Goal: Task Accomplishment & Management: Use online tool/utility

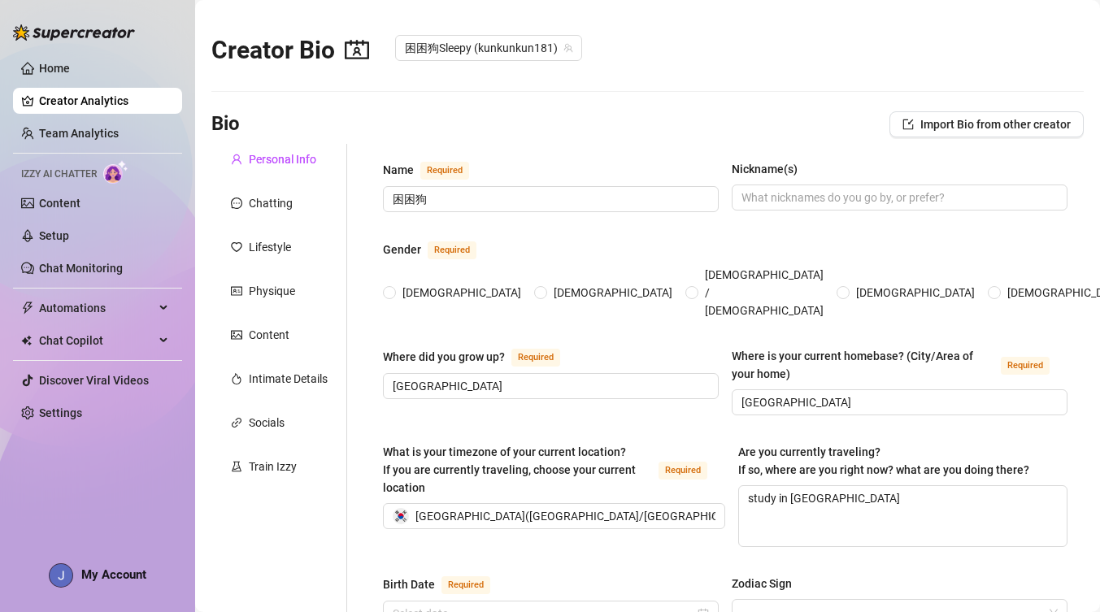
radio input "true"
type input "[DATE]"
click at [103, 303] on span "Automations" at bounding box center [96, 308] width 115 height 26
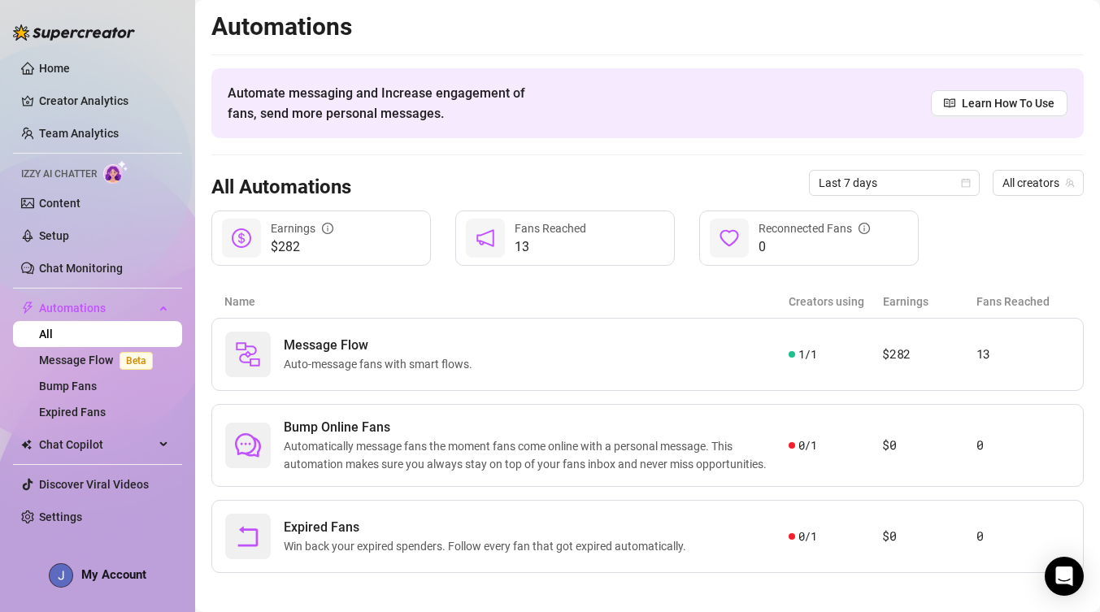
click at [53, 336] on link "All" at bounding box center [46, 334] width 14 height 13
click at [106, 362] on link "Message Flow Beta" at bounding box center [99, 360] width 120 height 13
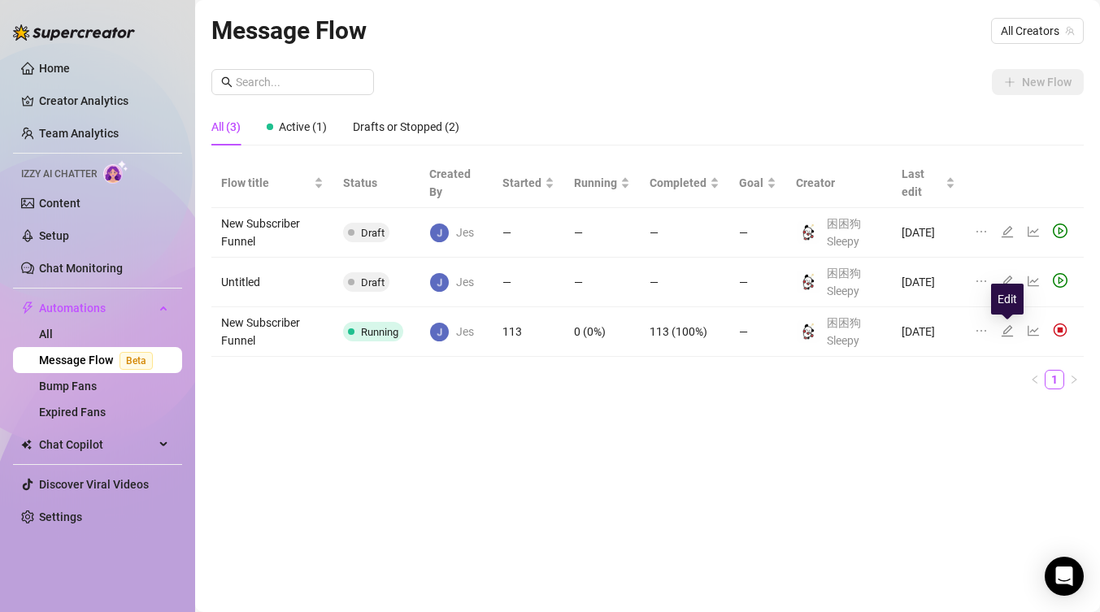
click at [1005, 328] on icon "edit" at bounding box center [1007, 330] width 11 height 11
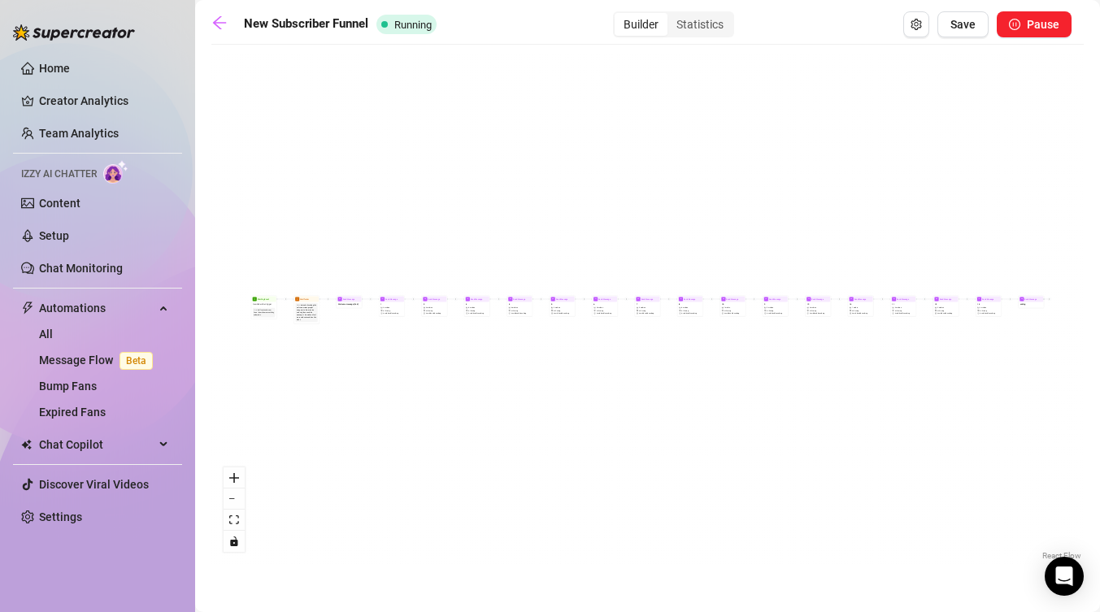
click at [785, 363] on div "Send Message 15 1 media AI Pricing Avoid double sending Send Message 14 1 media…" at bounding box center [647, 308] width 872 height 511
click at [528, 389] on div "Send Message 15 1 media AI Pricing Avoid double sending Send Message 14 1 media…" at bounding box center [647, 308] width 872 height 511
click at [237, 472] on button "zoom in" at bounding box center [234, 477] width 21 height 21
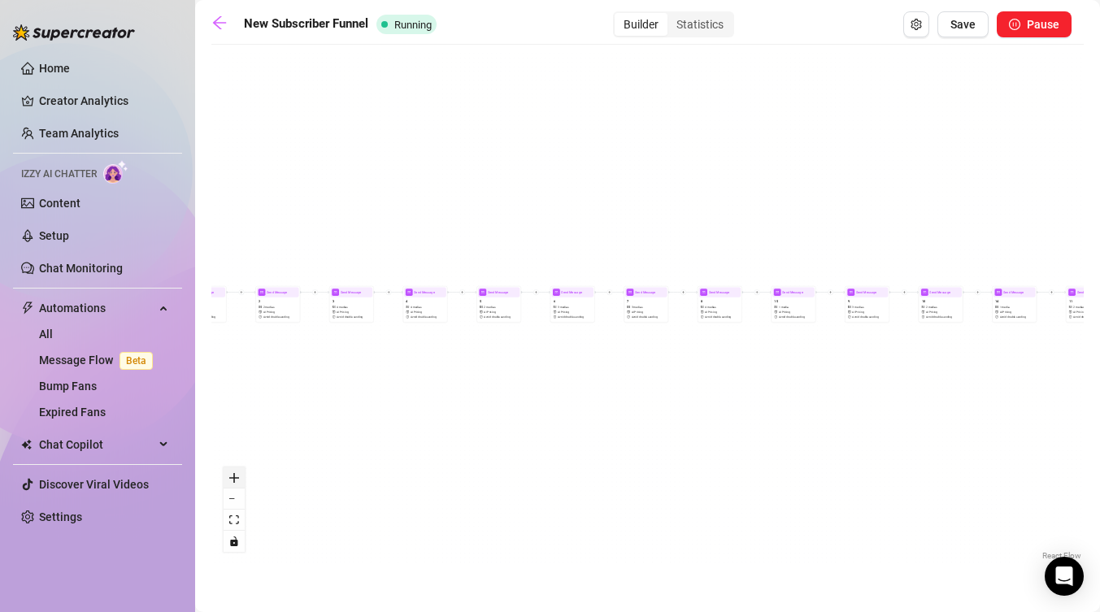
click at [237, 472] on button "zoom in" at bounding box center [234, 477] width 21 height 21
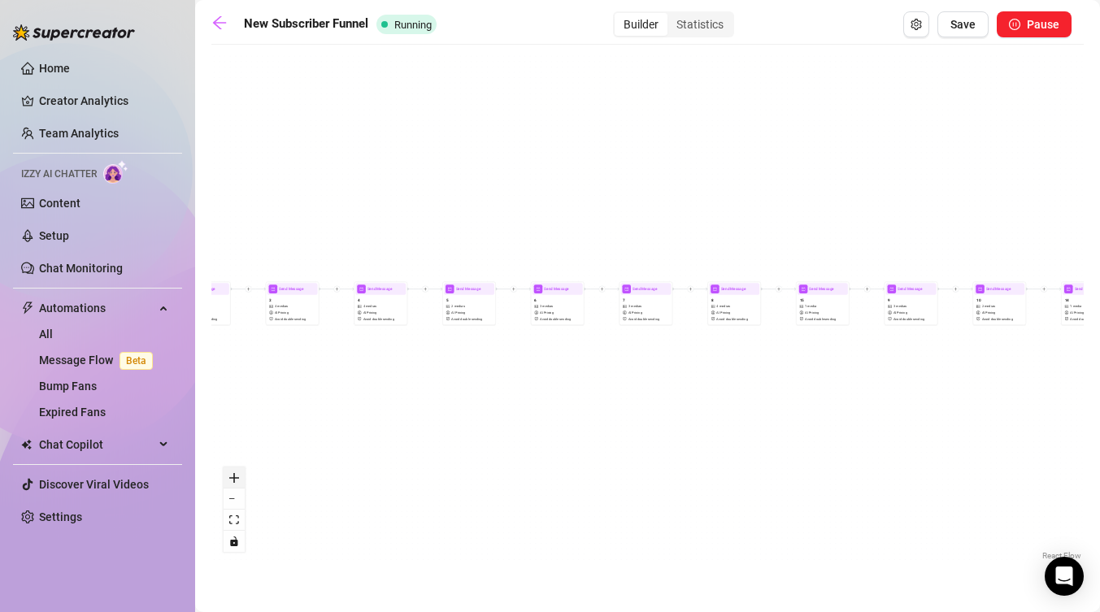
click at [237, 472] on button "zoom in" at bounding box center [234, 477] width 21 height 21
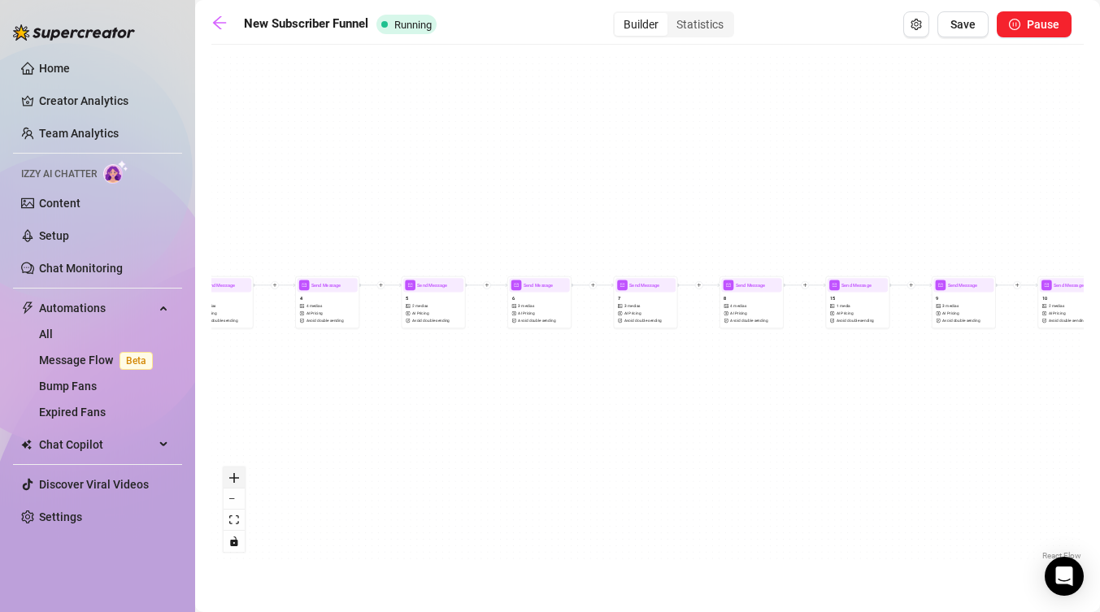
click at [237, 472] on button "zoom in" at bounding box center [234, 477] width 21 height 21
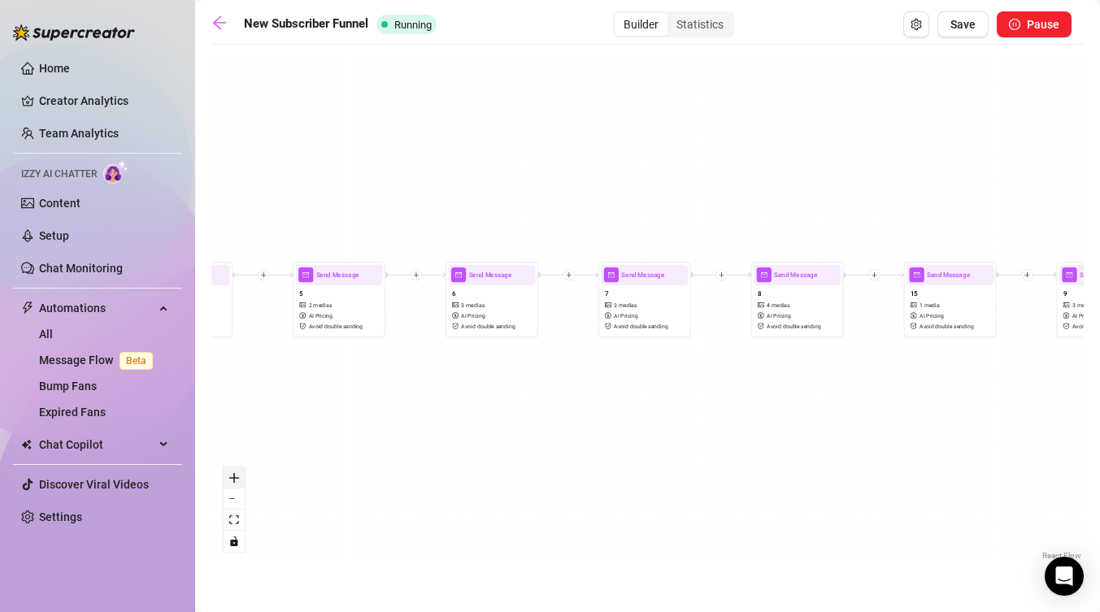
click at [237, 472] on button "zoom in" at bounding box center [234, 477] width 21 height 21
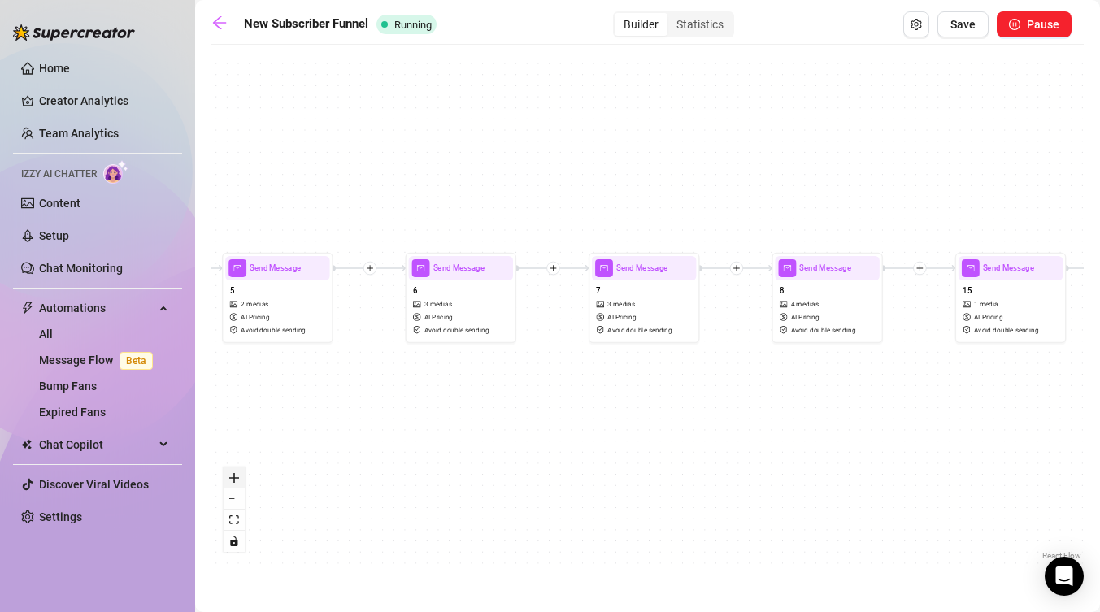
click at [237, 472] on button "zoom in" at bounding box center [234, 477] width 21 height 21
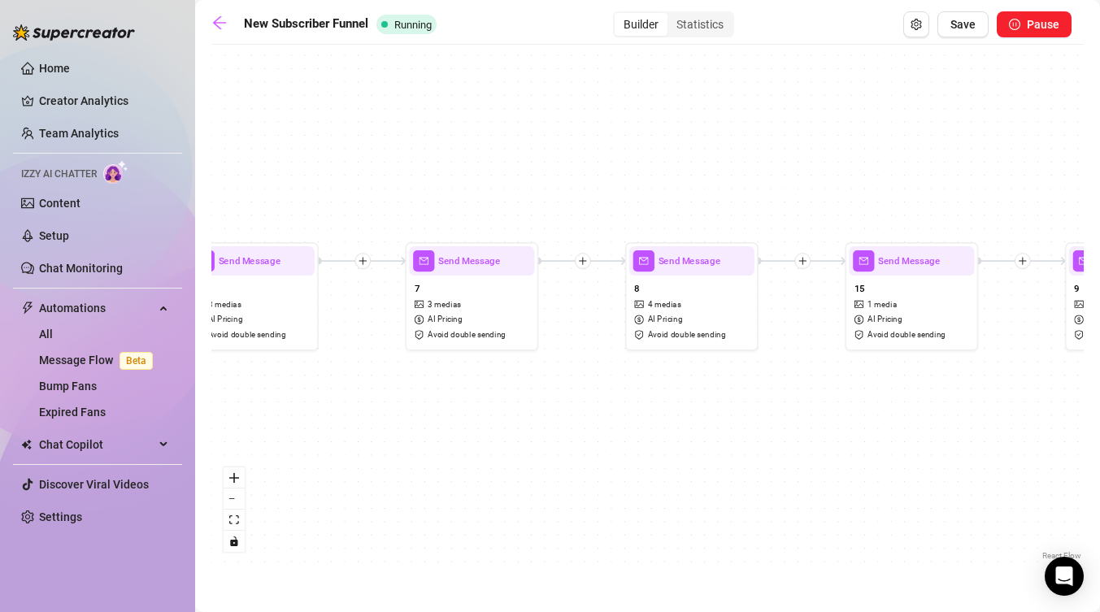
drag, startPoint x: 615, startPoint y: 433, endPoint x: 320, endPoint y: 433, distance: 295.1
click at [320, 433] on div "Send Message 15 1 media AI Pricing Avoid double sending Send Message 14 1 media…" at bounding box center [647, 308] width 872 height 511
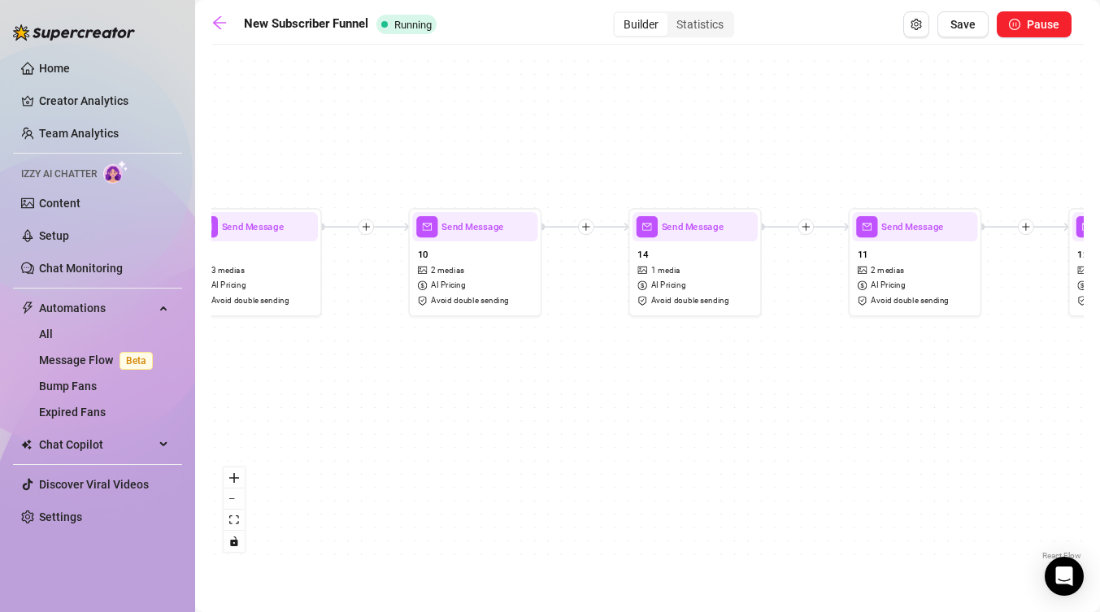
drag, startPoint x: 1026, startPoint y: 447, endPoint x: 261, endPoint y: 411, distance: 765.9
click at [261, 411] on div "Send Message 15 1 media AI Pricing Avoid double sending Send Message 14 1 media…" at bounding box center [647, 308] width 872 height 511
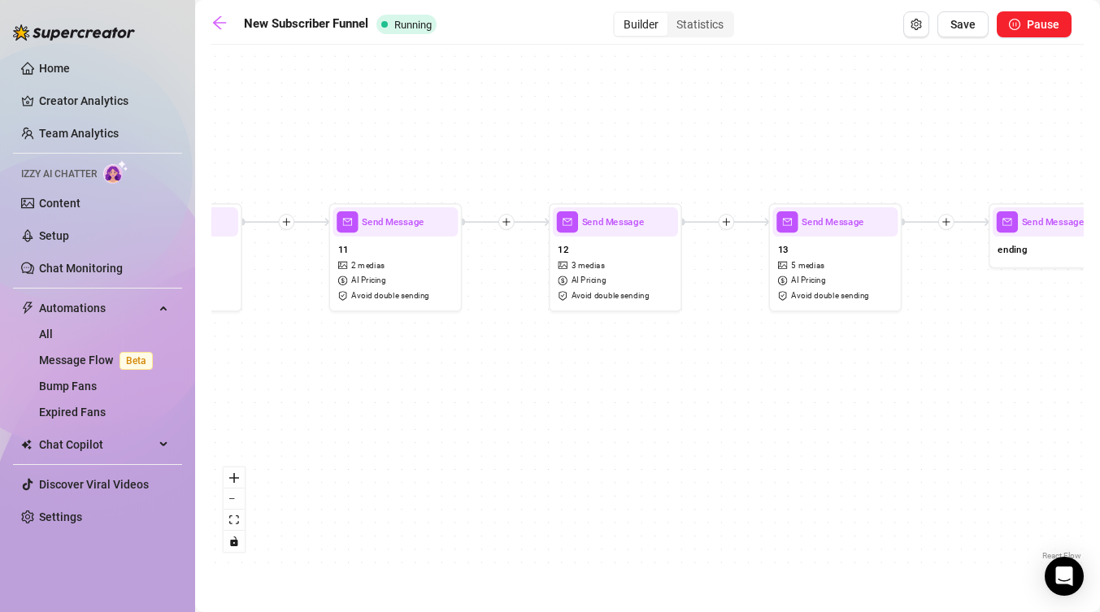
drag, startPoint x: 1030, startPoint y: 384, endPoint x: 268, endPoint y: 383, distance: 761.8
click at [268, 383] on div "Send Message 15 1 media AI Pricing Avoid double sending Send Message 14 1 media…" at bounding box center [647, 308] width 872 height 511
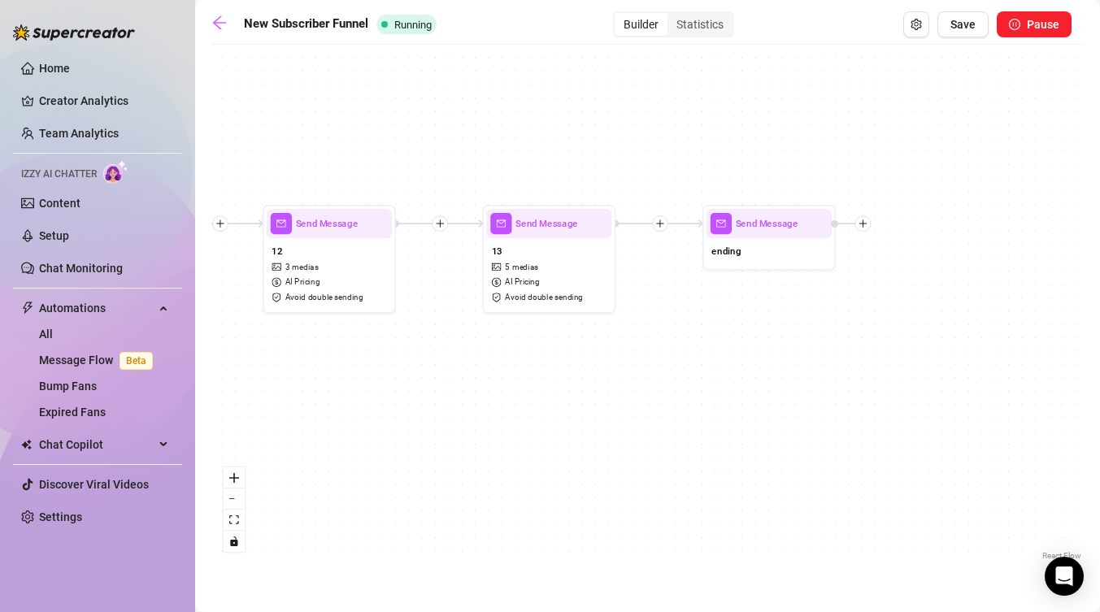
drag, startPoint x: 967, startPoint y: 408, endPoint x: 975, endPoint y: 434, distance: 27.3
click at [975, 434] on div "Send Message 15 1 media AI Pricing Avoid double sending Send Message 14 1 media…" at bounding box center [647, 308] width 872 height 511
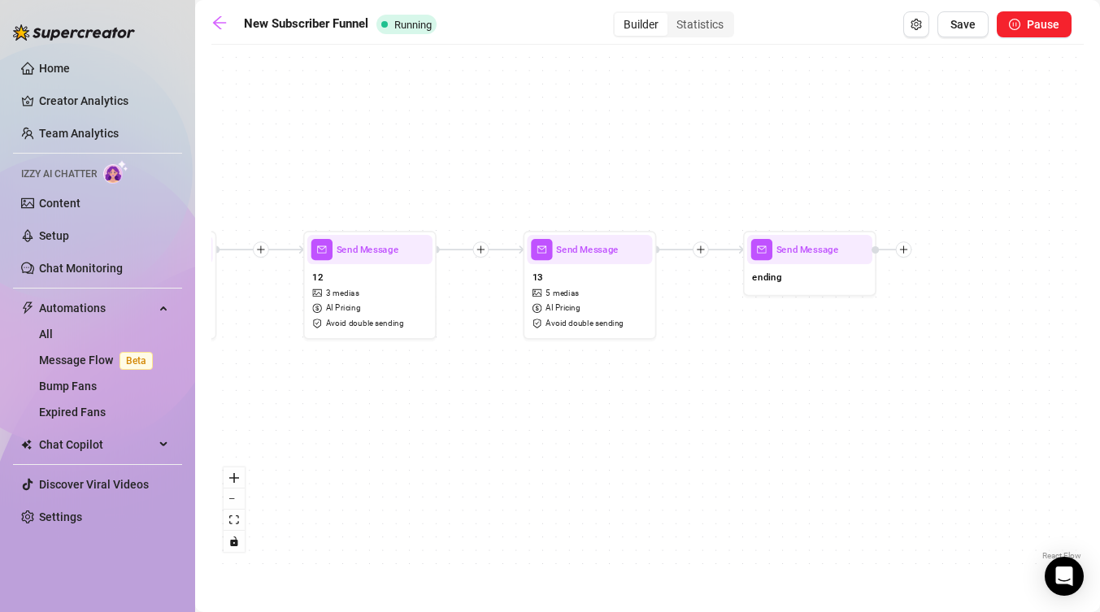
click at [701, 250] on icon "plus" at bounding box center [700, 250] width 7 height 1
click at [773, 297] on div "Message" at bounding box center [766, 296] width 98 height 23
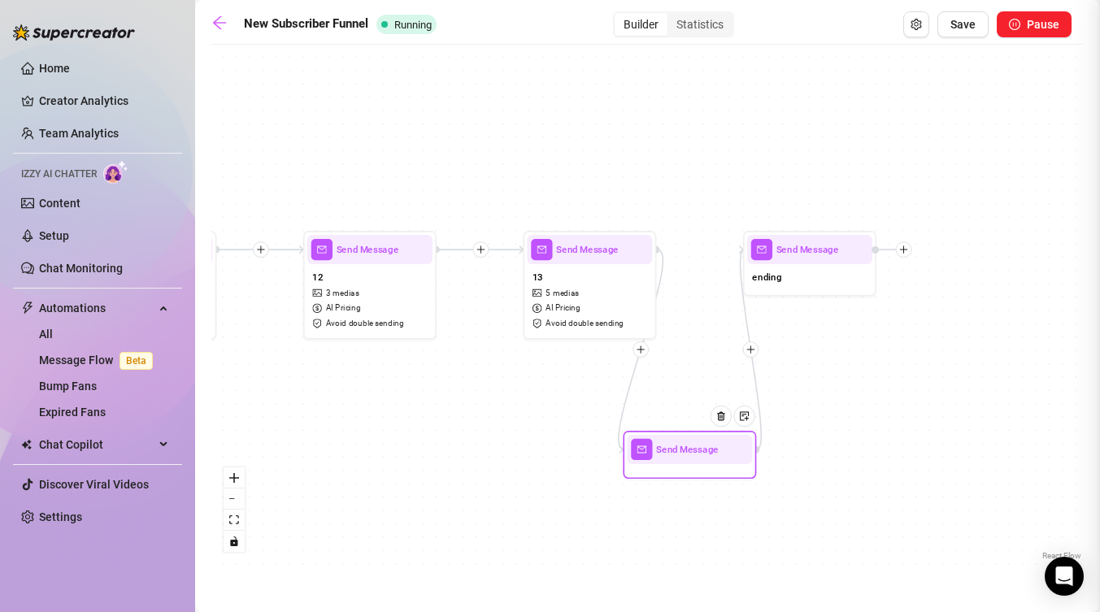
type textarea "Write your message here"
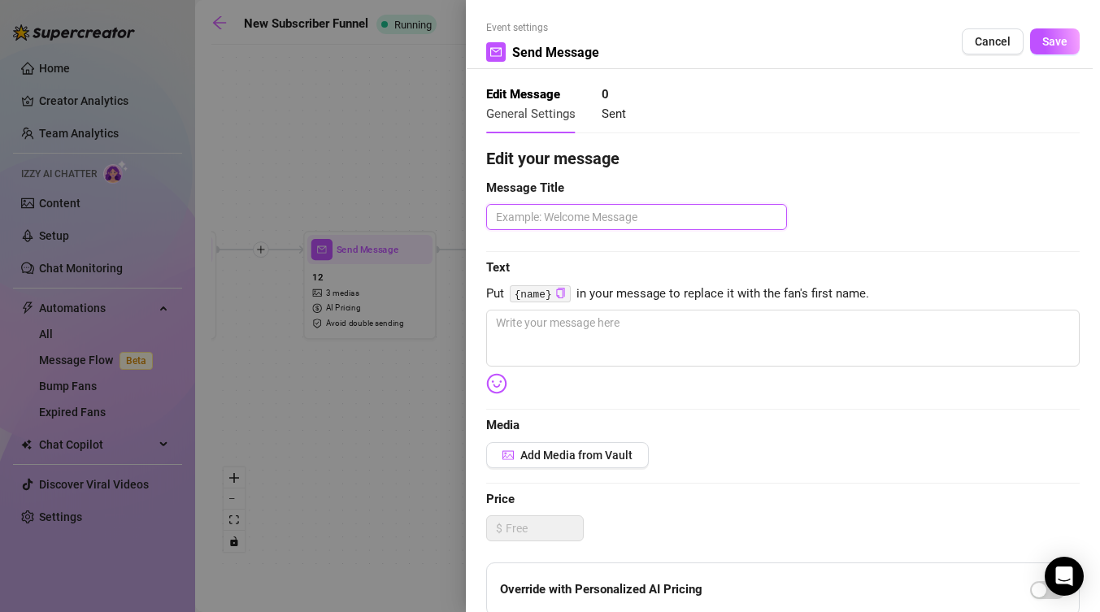
click at [629, 225] on textarea at bounding box center [636, 217] width 301 height 26
type textarea "1"
type textarea "14"
type textarea "1"
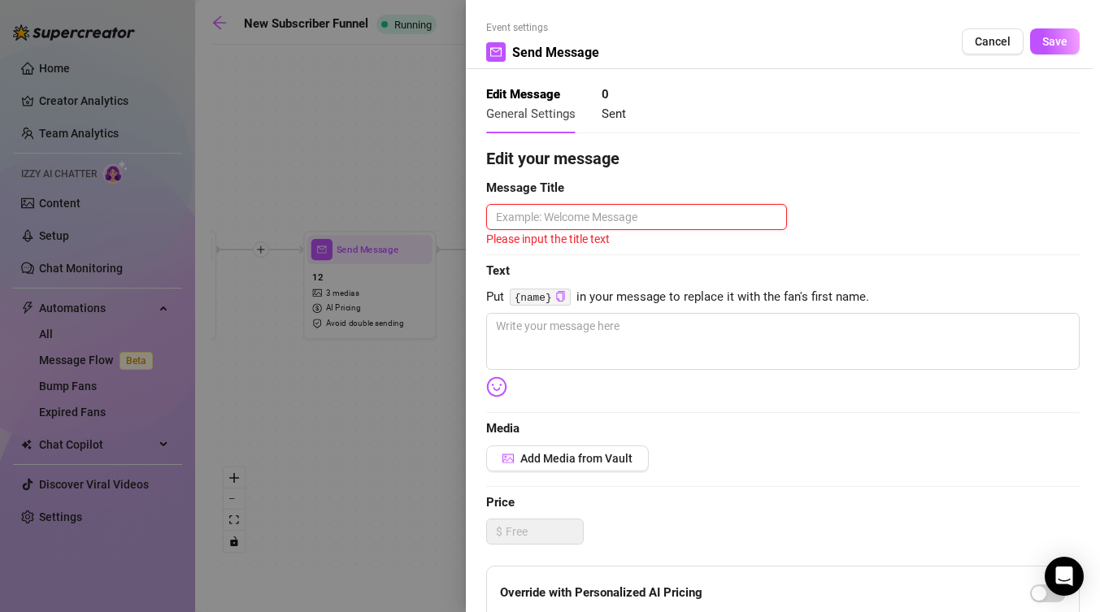
type textarea "1"
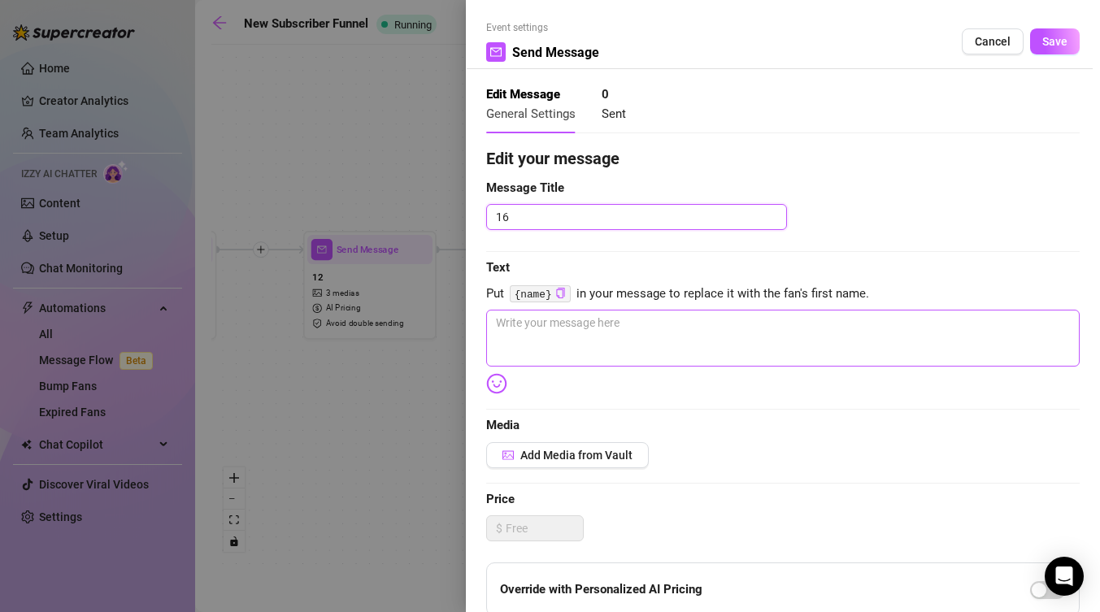
type textarea "16"
click at [621, 328] on textarea at bounding box center [782, 338] width 593 height 57
type textarea "h"
type textarea "he"
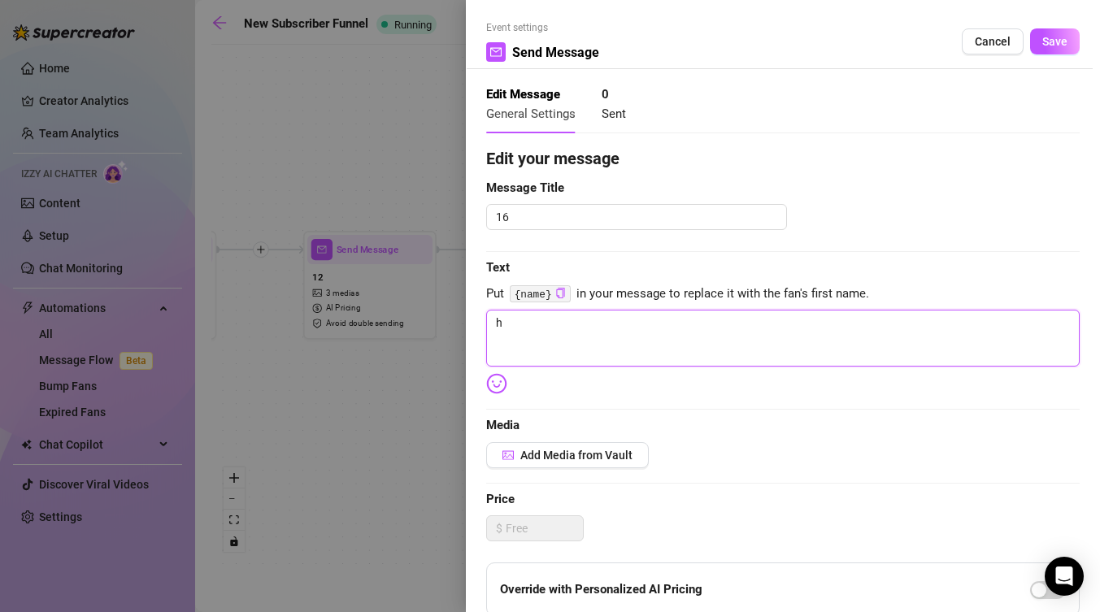
type textarea "he"
type textarea "h"
type textarea "Write your message here"
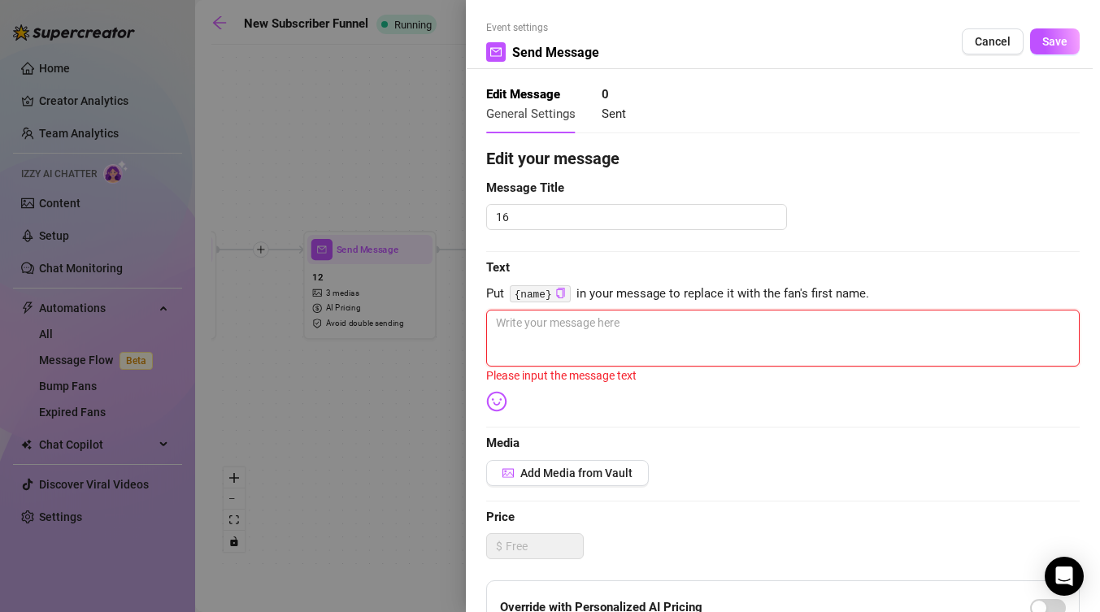
type textarea "h"
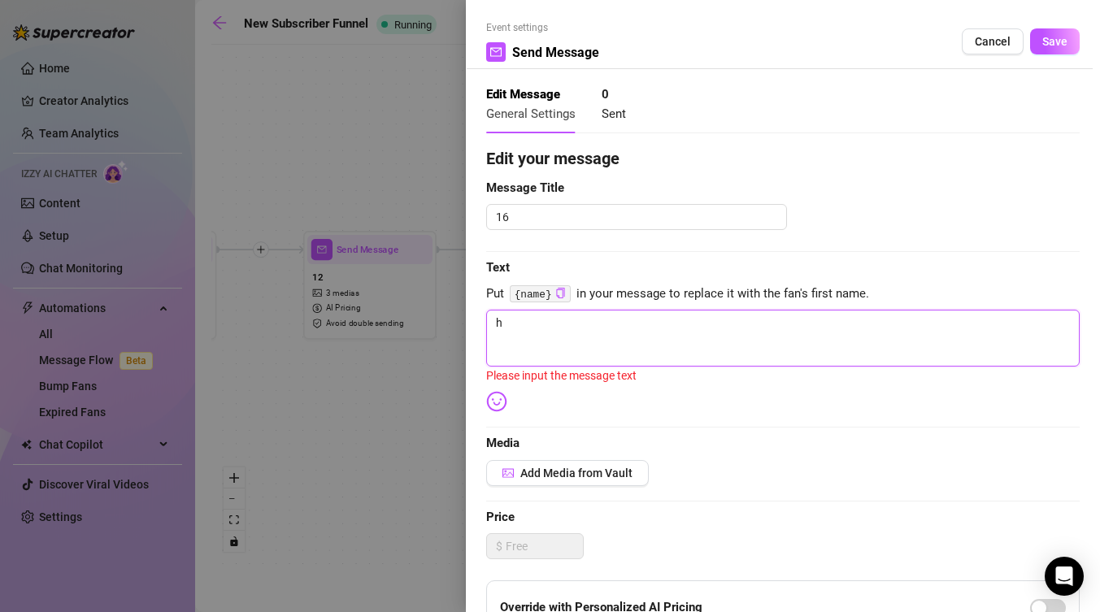
type textarea "he"
type textarea "hei"
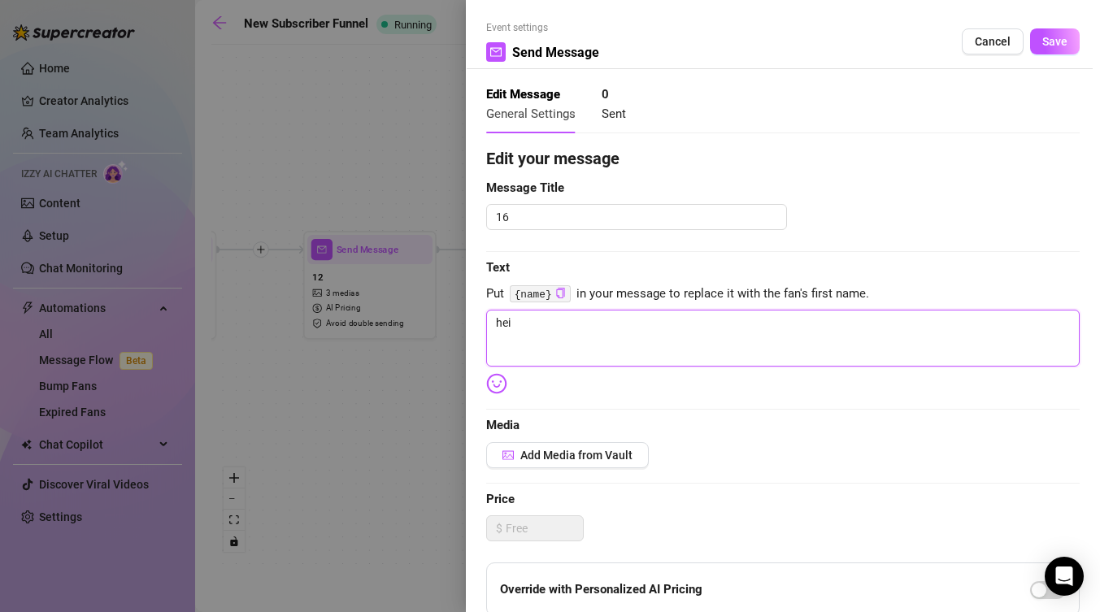
type textarea "hei s"
type textarea "hei se"
type textarea "hei se i"
type textarea "hei se"
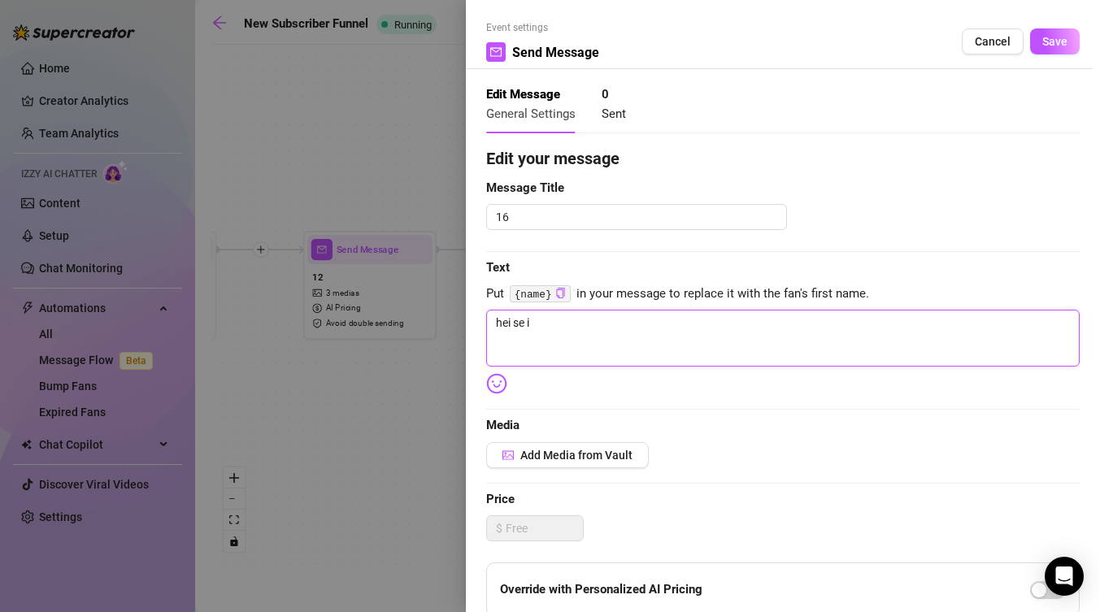
type textarea "hei se"
type textarea "hei s"
type textarea "hei si"
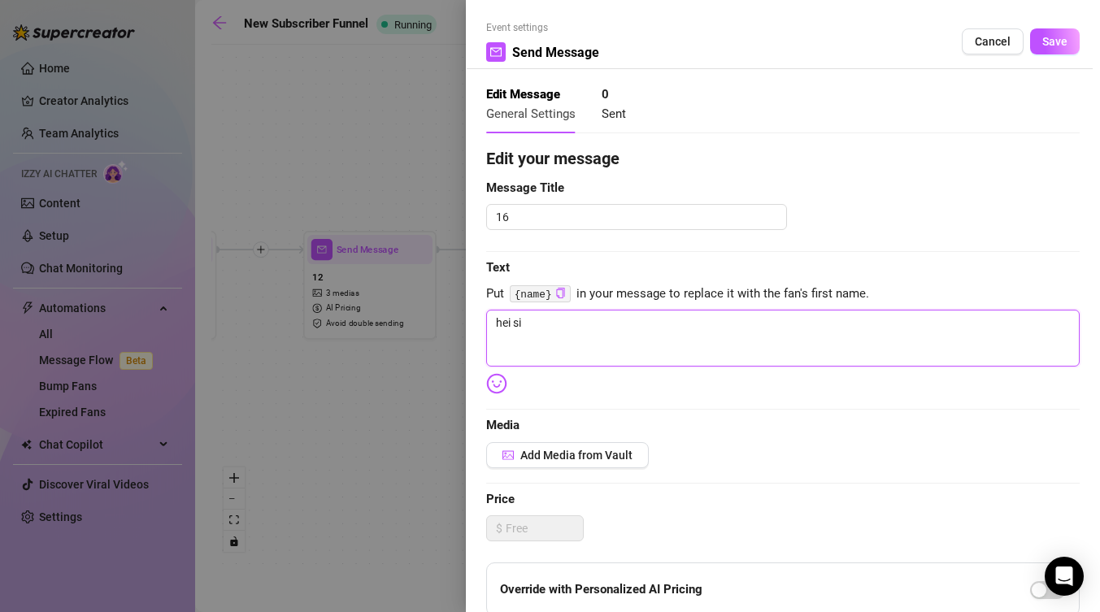
type textarea "黑丝"
type textarea "黑丝y"
type textarea "[PERSON_NAME]"
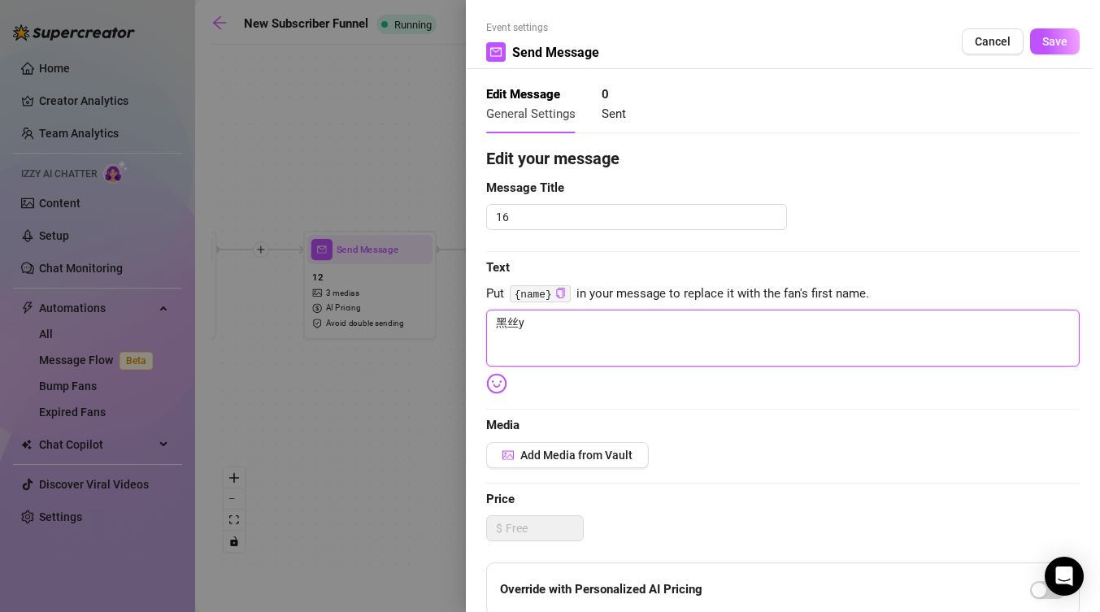
type textarea "[PERSON_NAME]"
type textarea "黑丝衣"
type textarea "黑丝衣j"
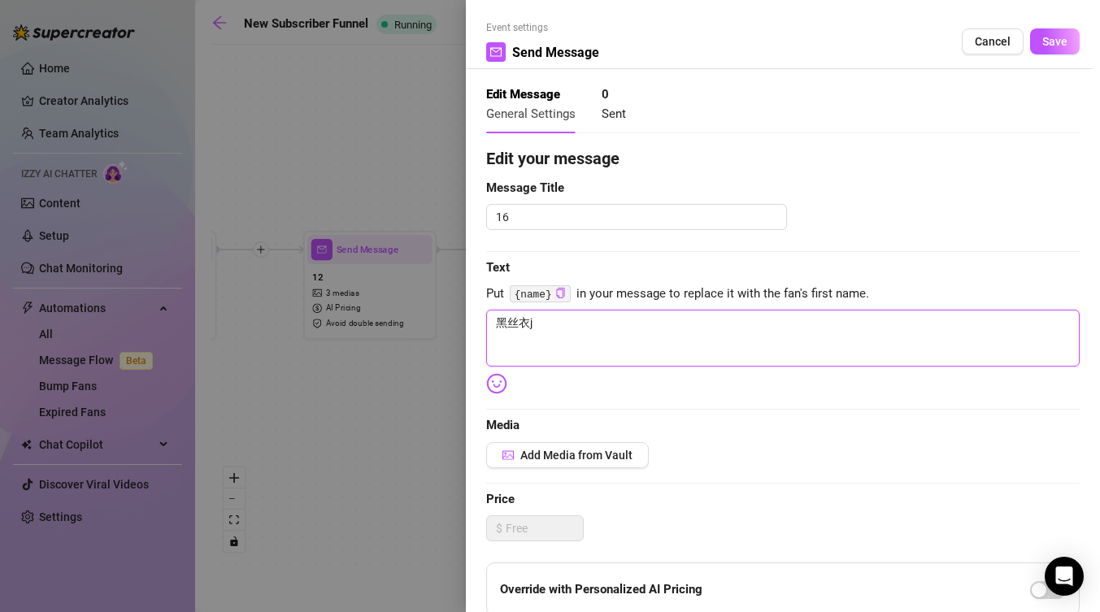
type textarea "黑丝衣ji"
type textarea "黑丝衣jia"
type textarea "黑丝衣➕"
type textarea "黑丝衣➕h"
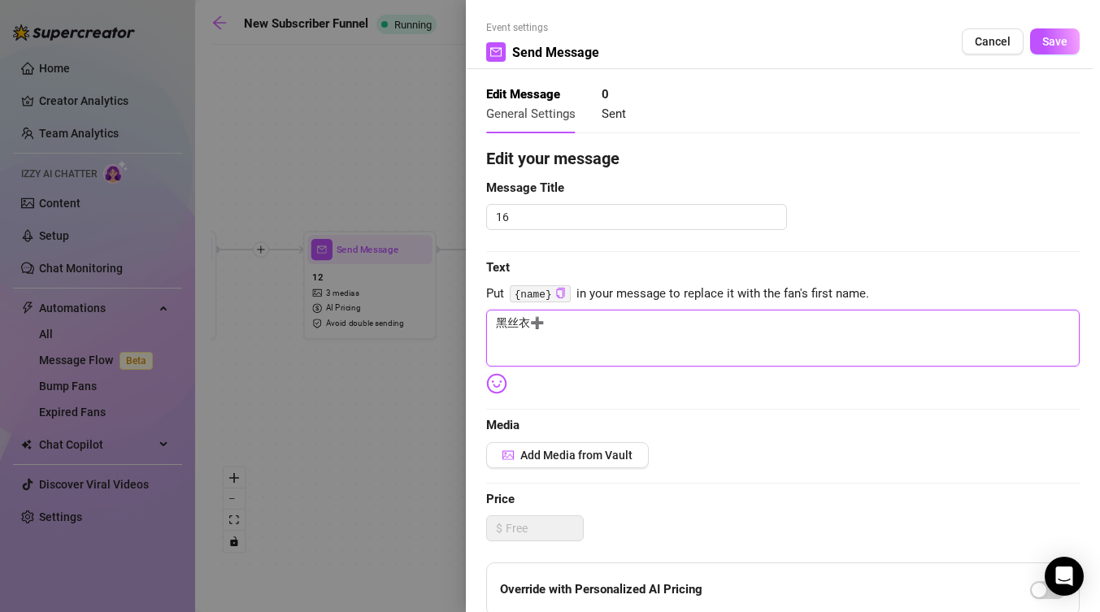
type textarea "黑丝衣➕h"
type textarea "黑丝衣➕he"
type textarea "黑丝衣➕hei"
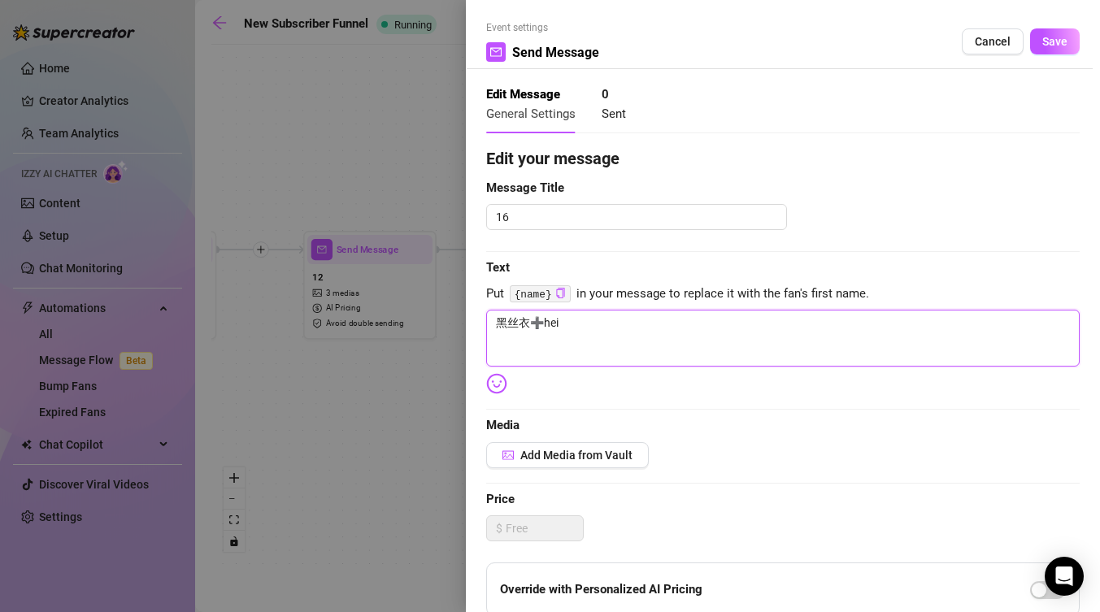
type textarea "黑丝衣➕hei s"
type textarea "黑丝衣➕hei si"
type textarea "黑丝衣➕黑丝"
type textarea "黑丝衣➕黑丝s"
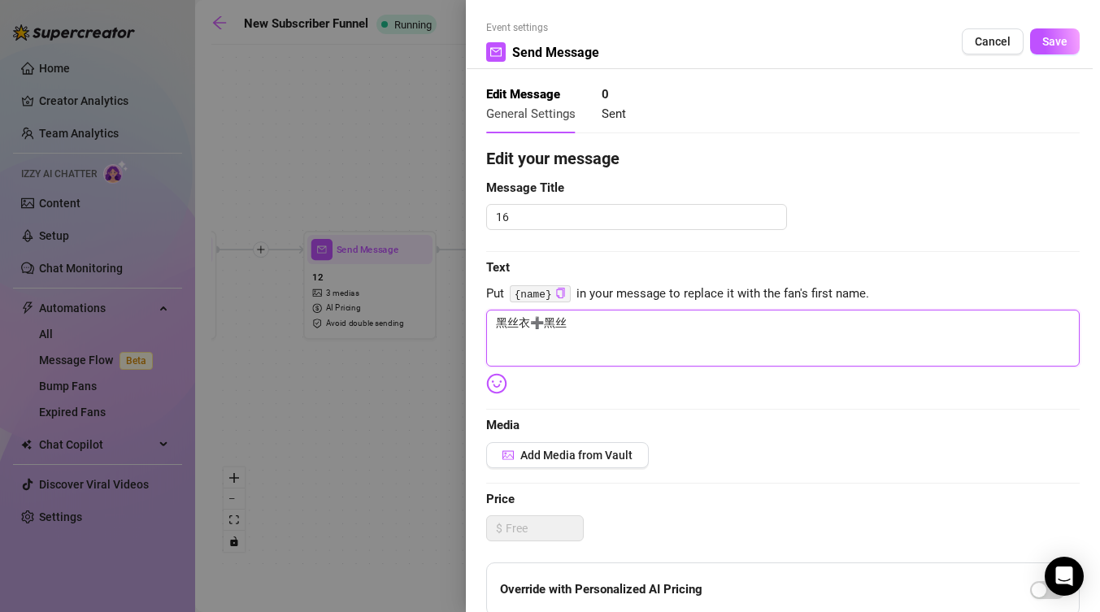
type textarea "黑丝衣➕黑丝s"
type textarea "黑丝衣➕黑丝sh"
type textarea "黑丝衣➕黑丝sha"
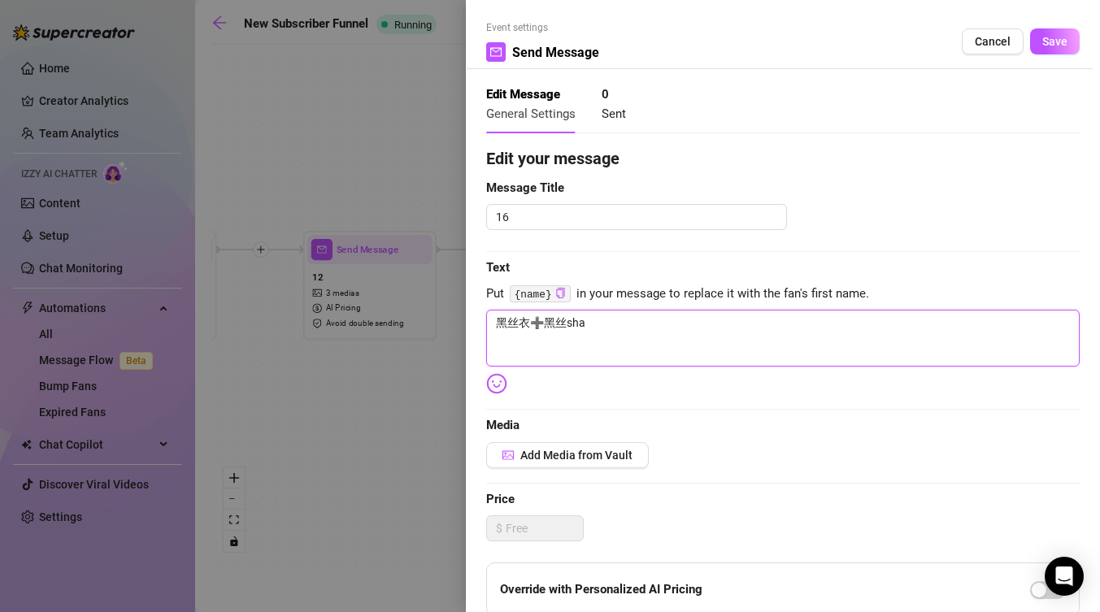
type textarea "黑丝衣➕黑丝shao"
type textarea "黑丝衣➕黑丝shao f"
type textarea "黑丝衣➕黑丝shao fu"
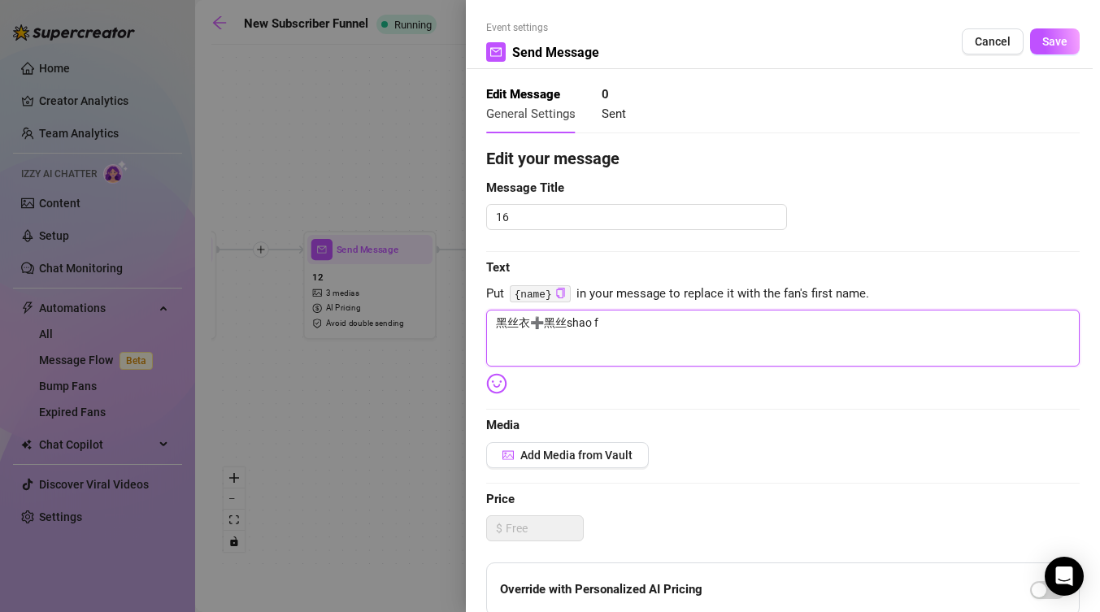
type textarea "黑丝衣➕黑丝shao fu"
type textarea "黑丝衣➕黑丝少妇"
type textarea "黑丝衣➕黑丝少妇c"
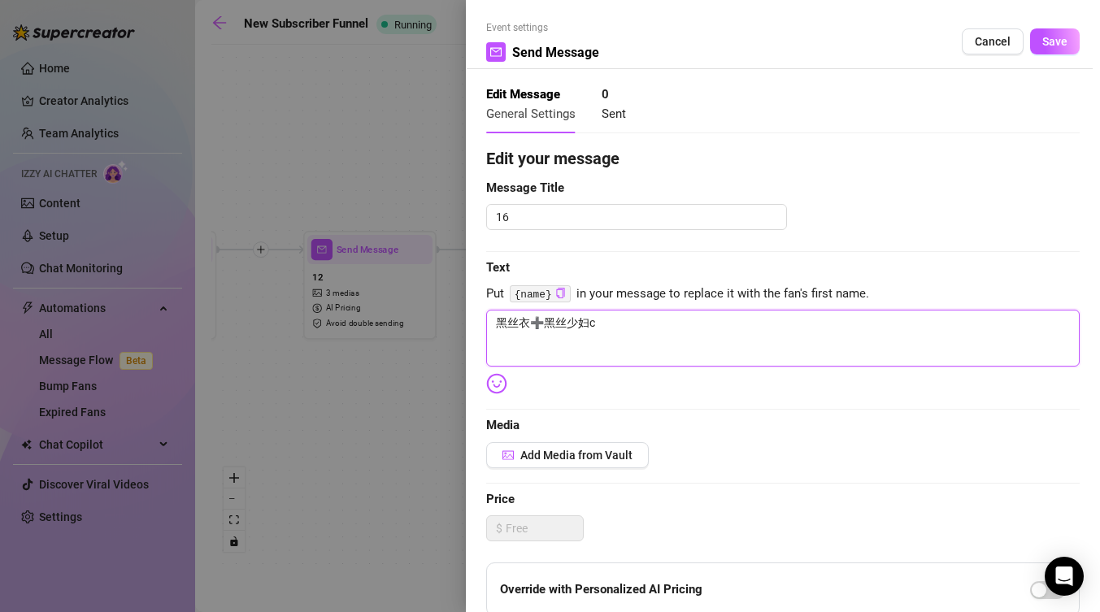
type textarea "黑丝衣➕黑丝少妇ch"
type textarea "黑丝衣➕黑丝少妇cha"
type textarea "黑丝衣➕黑丝少妇[PERSON_NAME]"
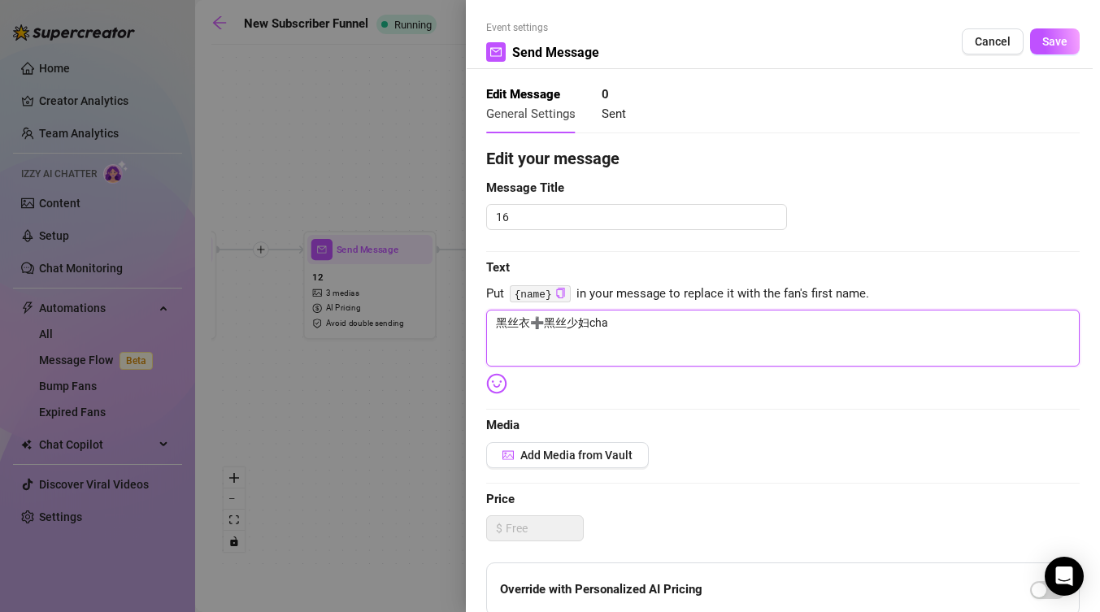
type textarea "黑丝衣➕黑丝少妇[PERSON_NAME]"
type textarea "黑丝衣➕黑丝少妇chao o"
type textarea "黑丝衣➕黑丝少妇[PERSON_NAME] o q"
type textarea "黑丝衣➕黑丝少妇chao o qu"
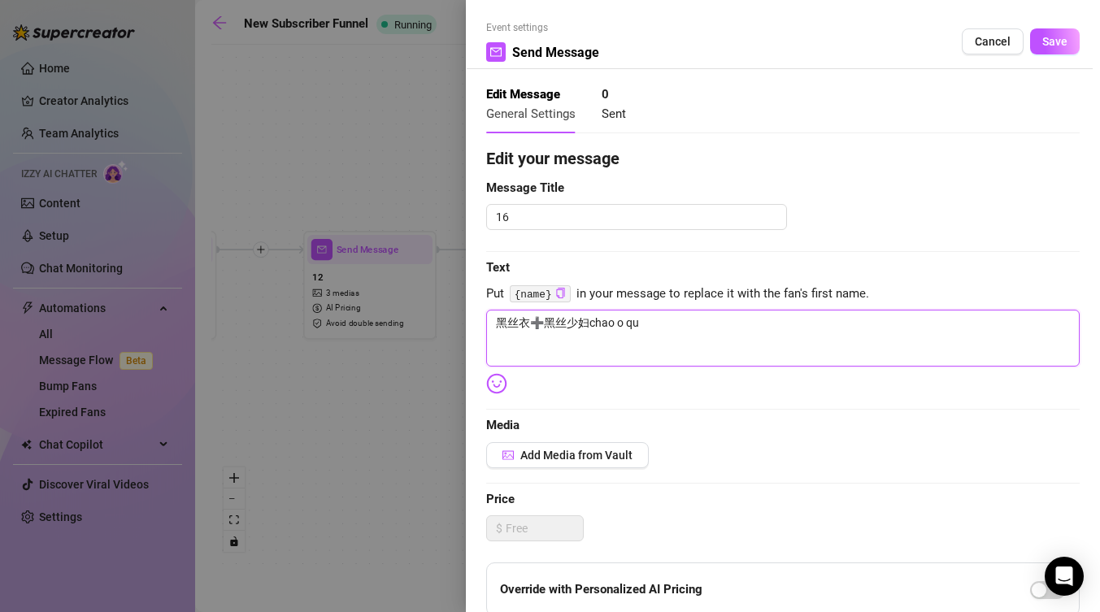
type textarea "黑丝衣➕黑丝少妇chao o qun"
type textarea "黑丝衣➕黑丝少妇chao o qu"
type textarea "黑丝衣➕黑丝少妇[PERSON_NAME] o q"
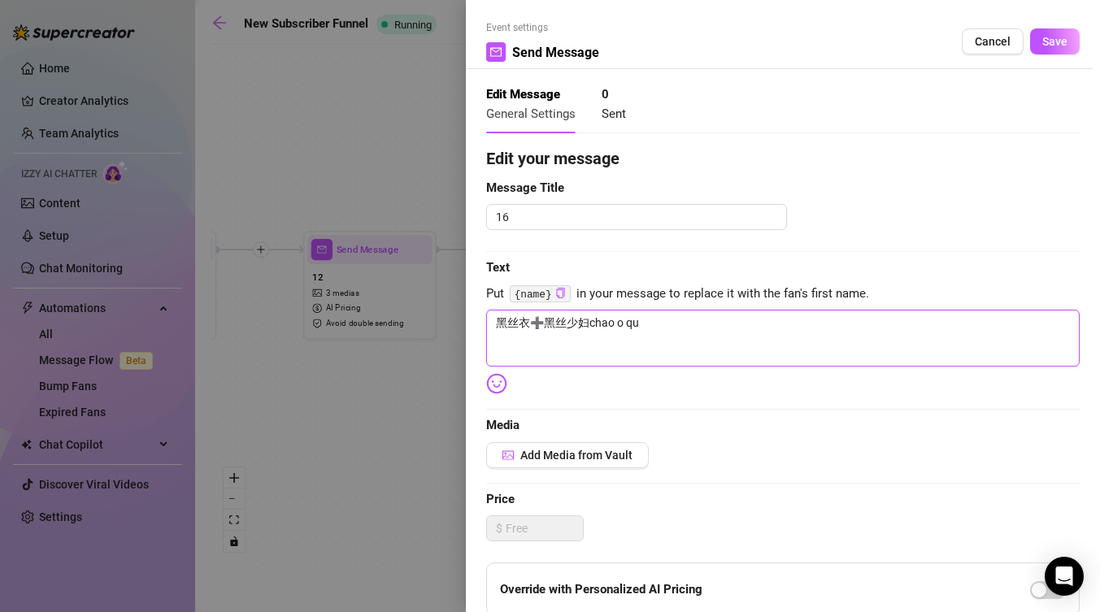
type textarea "黑丝衣➕黑丝少妇[PERSON_NAME] o q"
type textarea "黑丝衣➕黑丝少妇chao o"
type textarea "黑丝衣➕黑丝少妇[PERSON_NAME]"
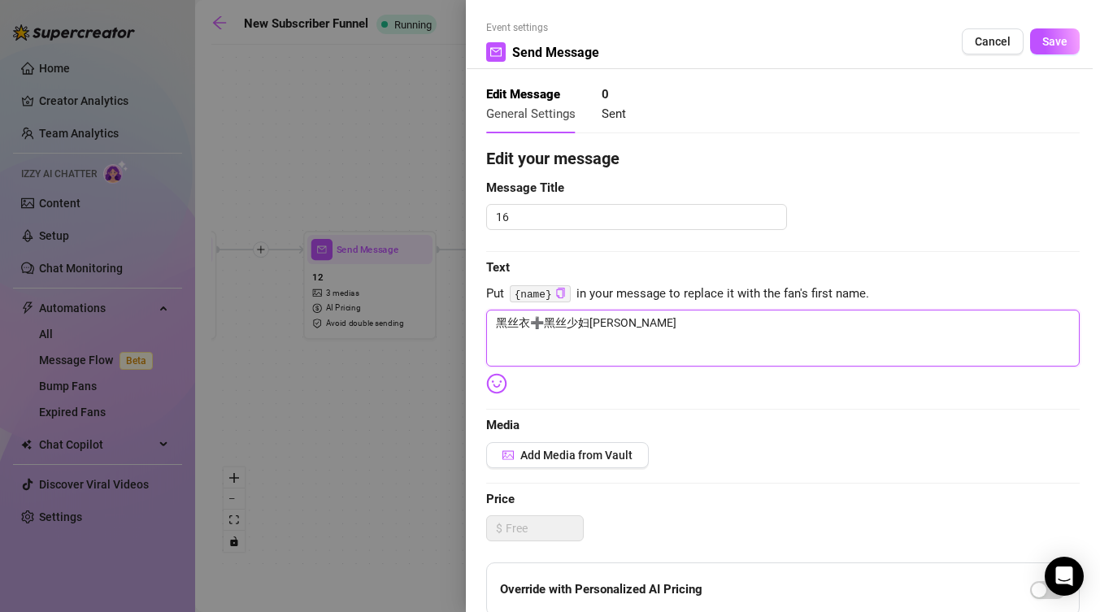
type textarea "黑丝衣➕黑丝少妇cha"
type textarea "黑丝衣➕黑丝少妇[PERSON_NAME]"
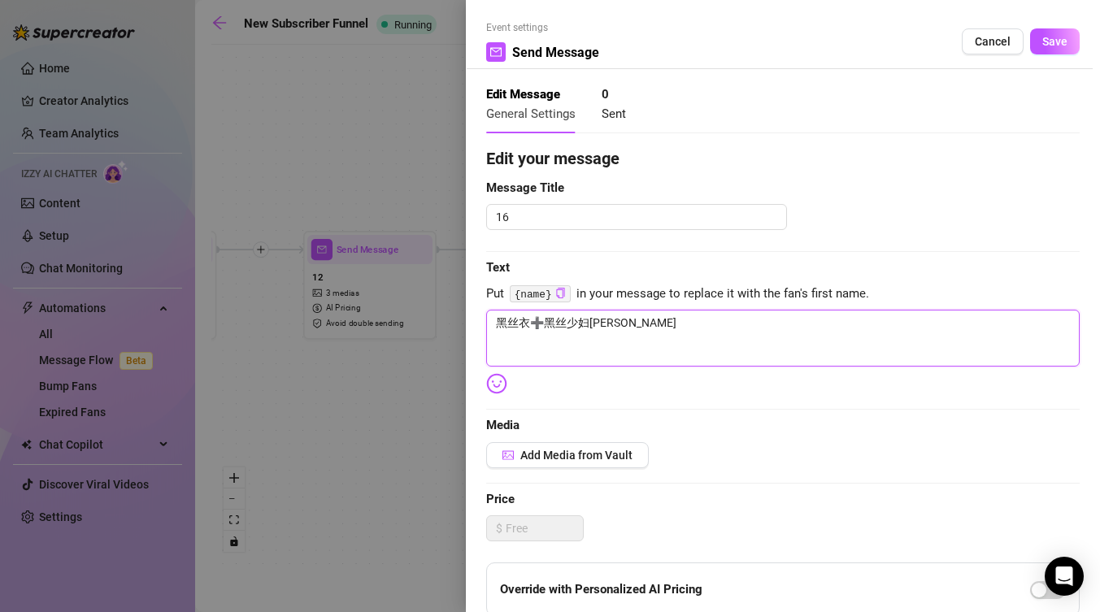
type textarea "黑丝衣➕黑丝少妇[PERSON_NAME]"
type textarea "黑丝衣➕黑丝少妇chang q"
type textarea "黑丝衣➕黑丝少妇[PERSON_NAME] qu"
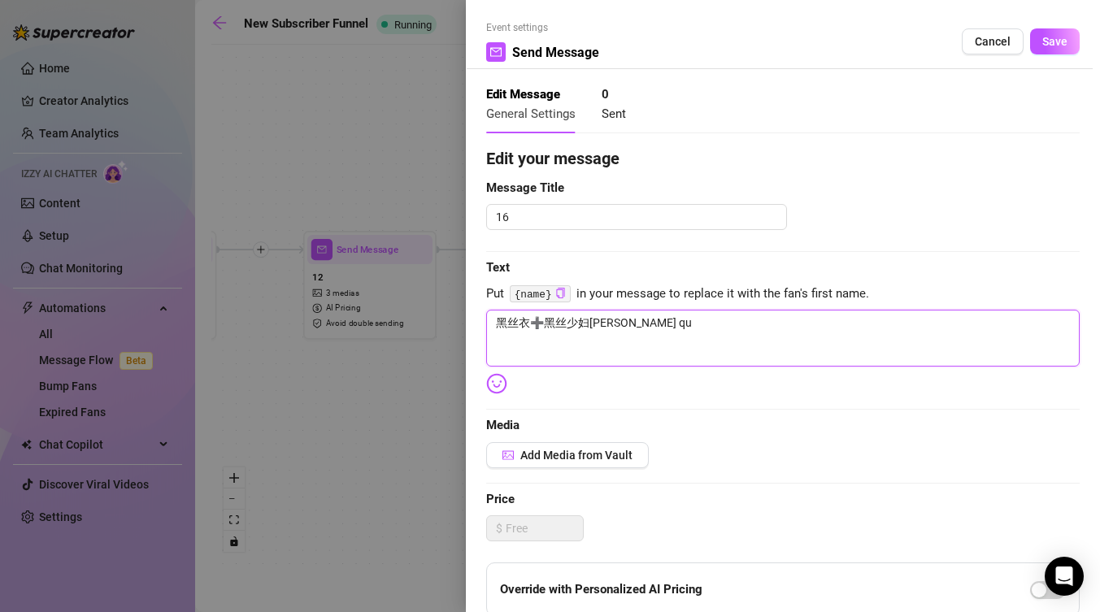
type textarea "黑丝衣➕黑丝少妇[PERSON_NAME]"
type textarea "黑丝衣➕黑丝少妇长裙"
type textarea "黑丝衣➕黑丝少妇长裙～"
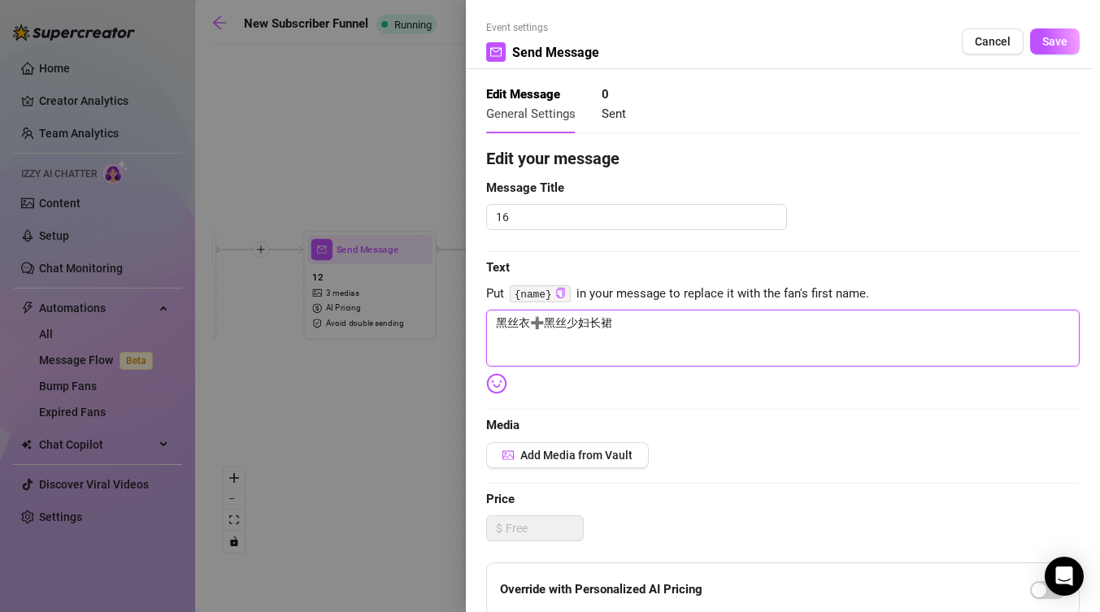
type textarea "黑丝衣➕黑丝少妇长裙～"
type textarea "黑丝衣➕黑丝少妇长裙～ c"
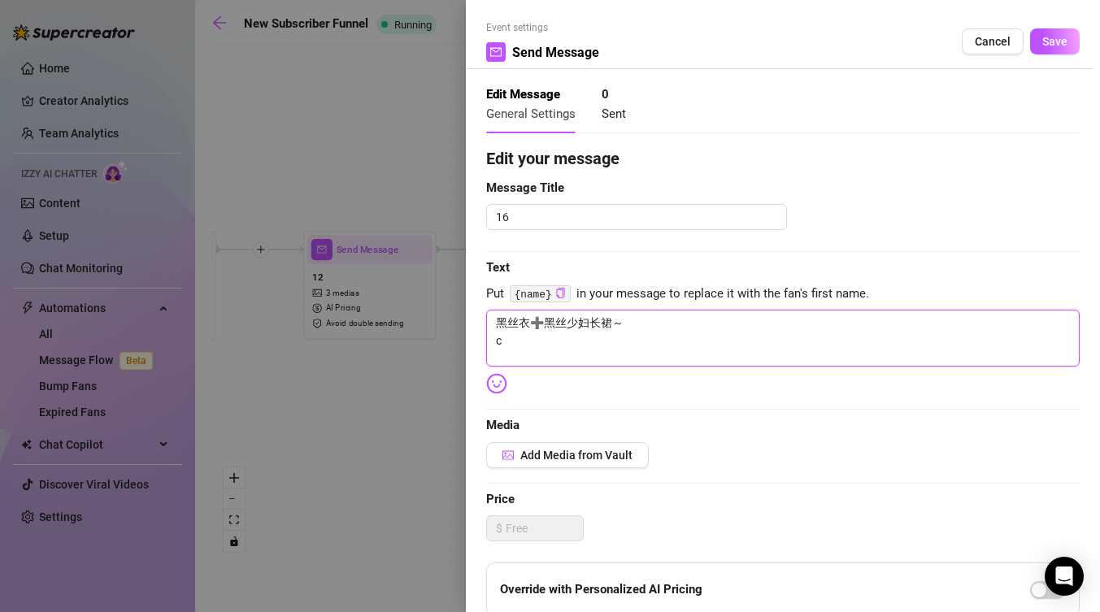
type textarea "黑丝衣➕黑丝少妇长裙～ ch"
type textarea "黑丝衣➕黑丝少妇长裙～ cho"
type textarea "黑丝衣➕黑丝少妇长裙～ ch"
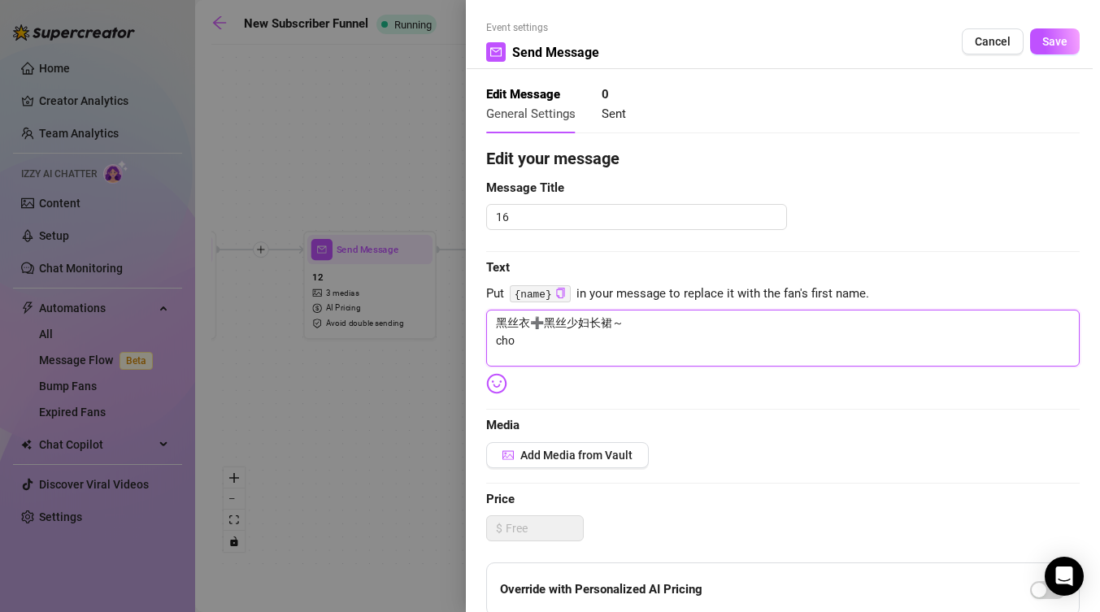
type textarea "黑丝衣➕黑丝少妇长裙～ ch"
type textarea "黑丝衣➕黑丝少妇长裙～ c"
type textarea "黑丝衣➕黑丝少妇长裙～"
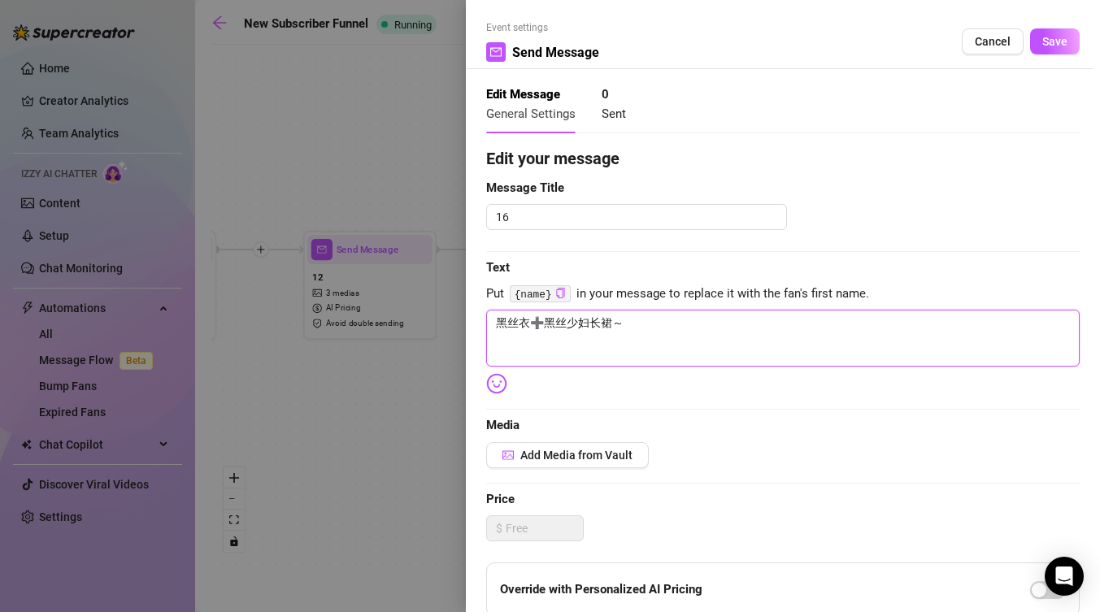
type textarea "黑丝衣➕黑丝少妇长裙～ r"
type textarea "黑丝衣➕黑丝少妇长裙～ re"
type textarea "黑丝衣➕黑丝少妇长裙～ ren"
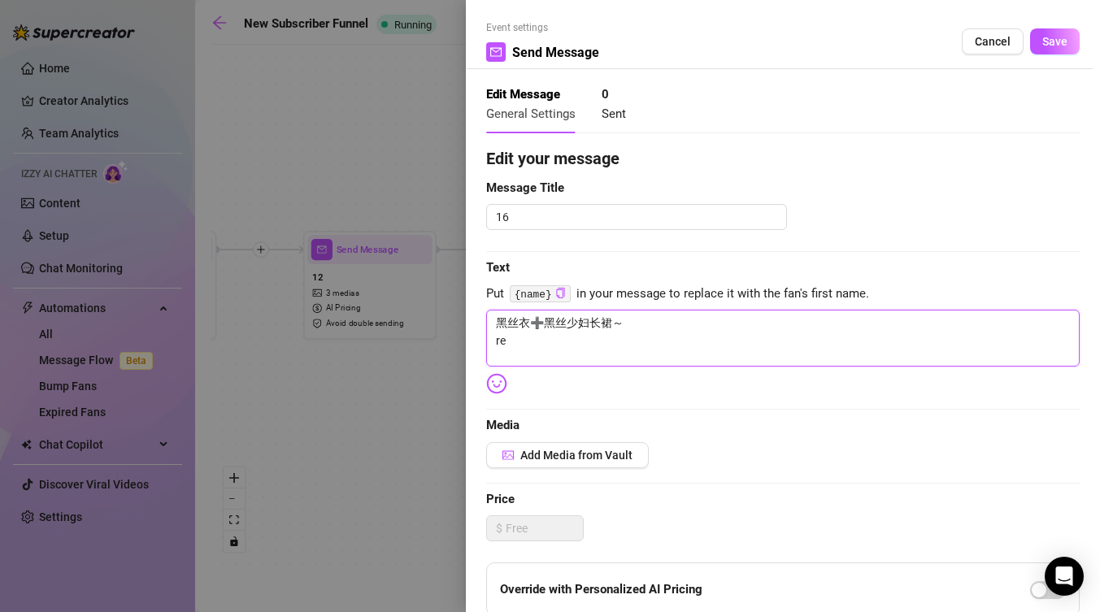
type textarea "黑丝衣➕黑丝少妇长裙～ ren"
type textarea "黑丝衣➕黑丝少妇长裙～ ren q"
type textarea "黑丝衣➕黑丝少妇长裙～ ren qi"
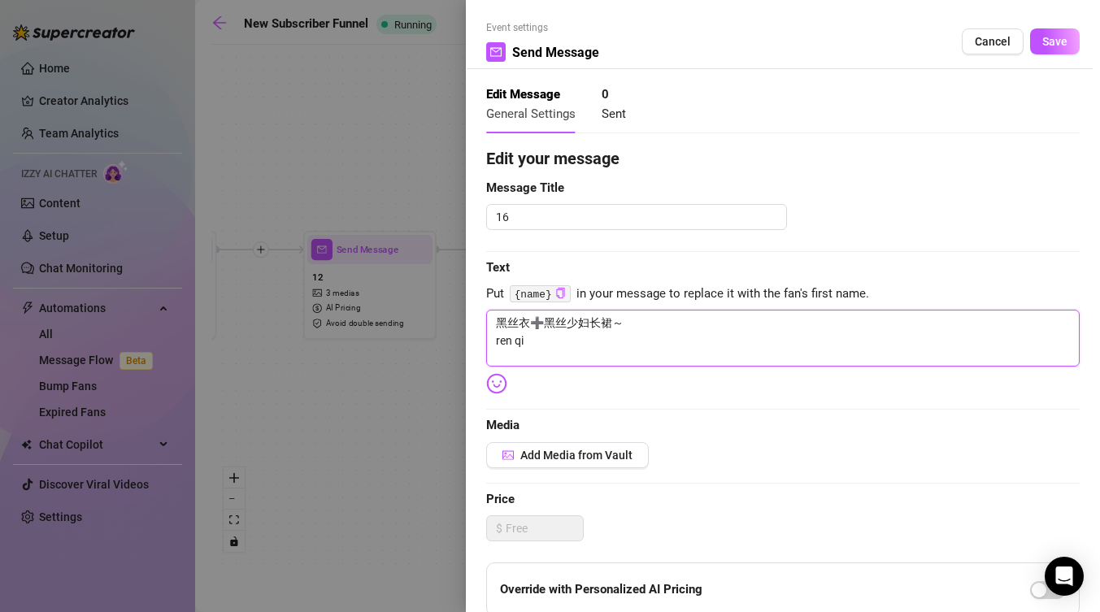
type textarea "黑丝衣➕黑丝少妇长裙～ 人妻"
type textarea "黑丝衣➕黑丝少妇长裙～ 人妻g"
type textarea "黑丝衣➕黑丝少妇长裙～ 人妻ge"
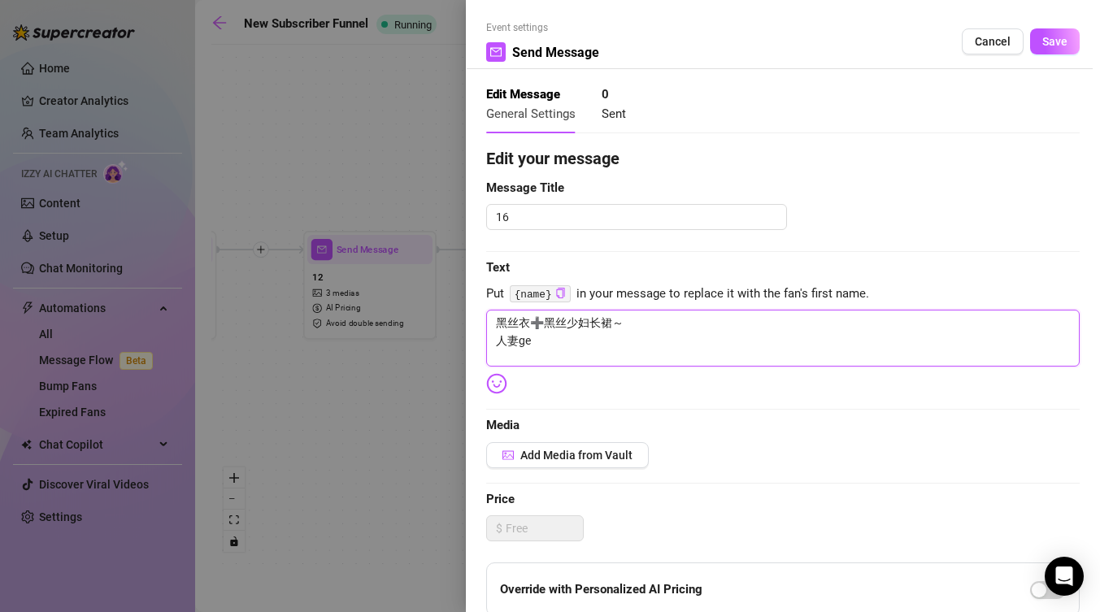
type textarea "黑丝衣➕黑丝少妇长裙～ 人妻gei"
type textarea "黑丝衣➕黑丝少妇长裙～ 人妻gei n"
type textarea "黑丝衣➕黑丝少妇长裙～ 人妻gei ni"
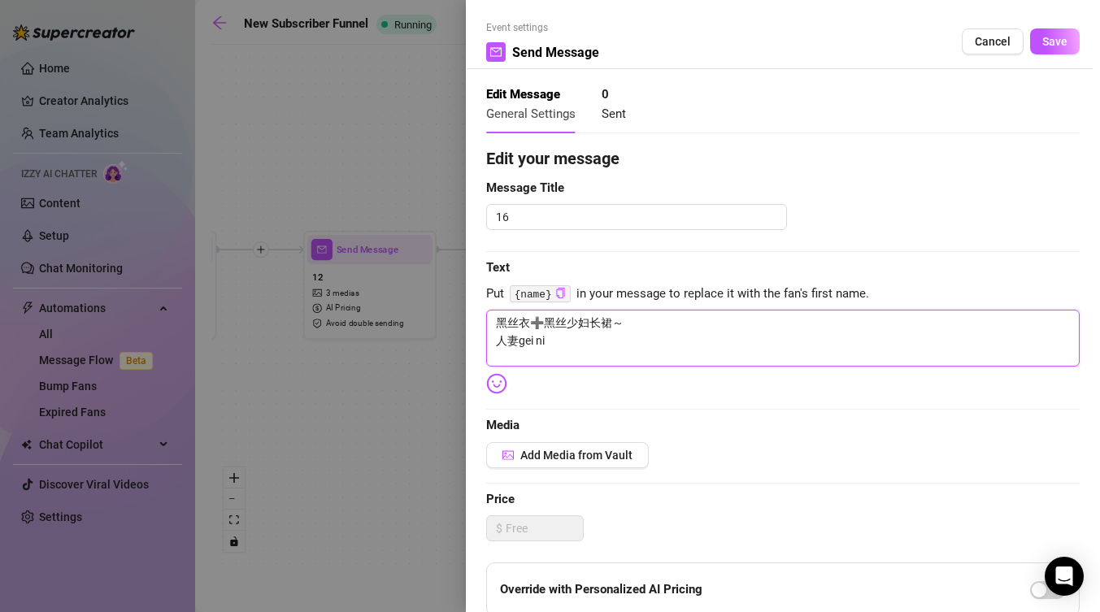
type textarea "黑丝衣➕黑丝少妇长裙～ 人妻给你"
type textarea "黑丝衣➕黑丝少妇长裙～ 人妻给你d"
type textarea "黑丝衣➕黑丝少妇长裙～ 人妻给你[PERSON_NAME]"
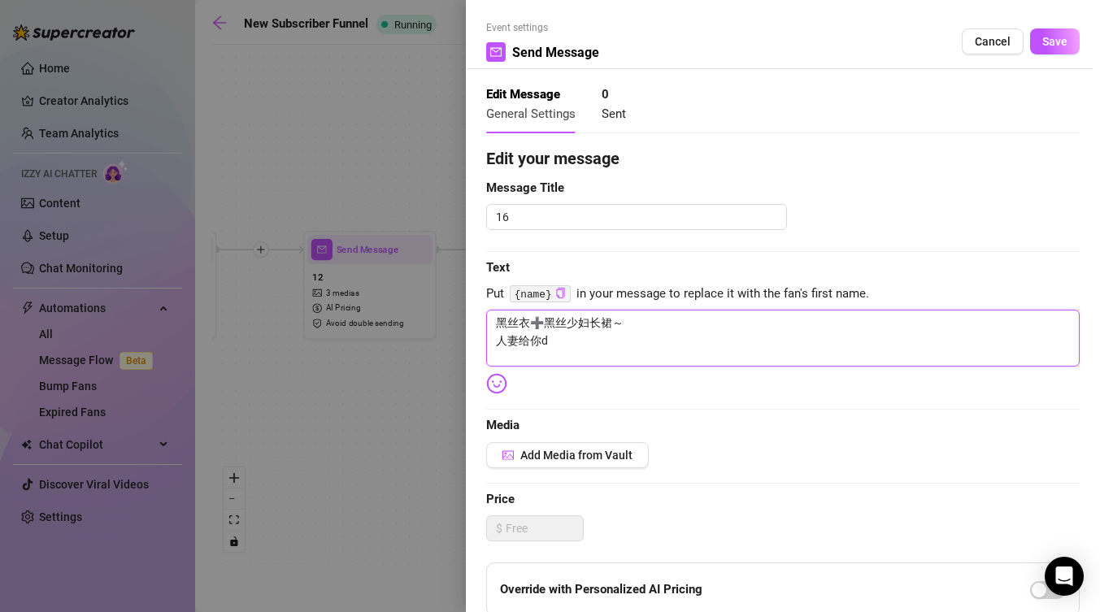
type textarea "黑丝衣➕黑丝少妇长裙～ 人妻给你[PERSON_NAME]"
type textarea "黑丝衣➕黑丝少妇长裙～ 人妻给你d"
type textarea "黑丝衣➕黑丝少妇长裙～ 人妻给你"
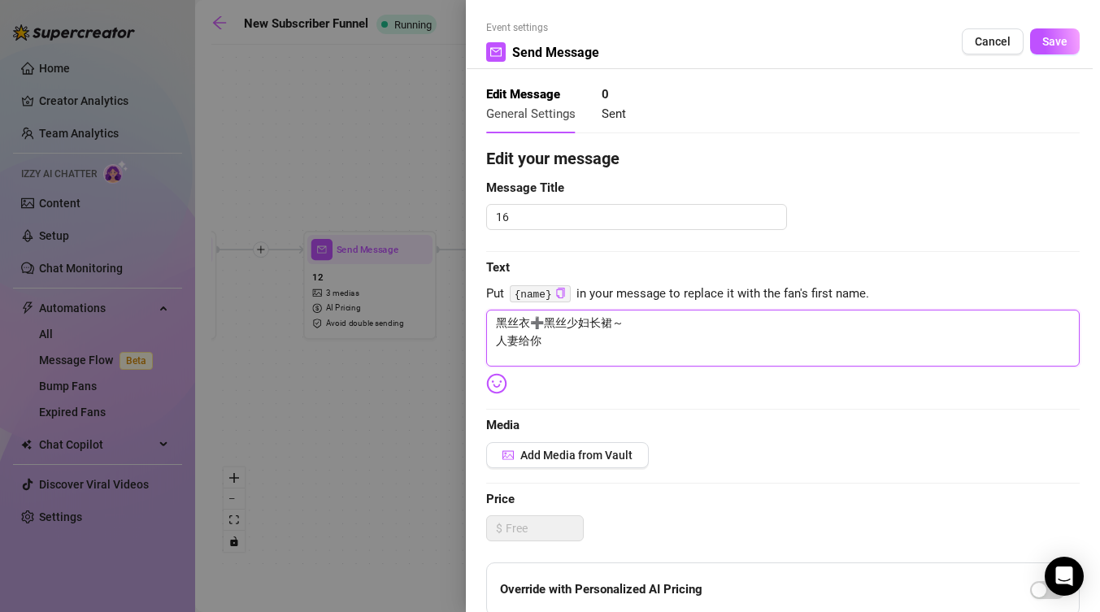
type textarea "黑丝衣➕黑丝少妇长裙～ 人妻给你j"
type textarea "黑丝衣➕黑丝少妇长裙～ 人妻给你ji"
type textarea "黑丝衣➕黑丝少妇长裙～ 人妻给你ji z"
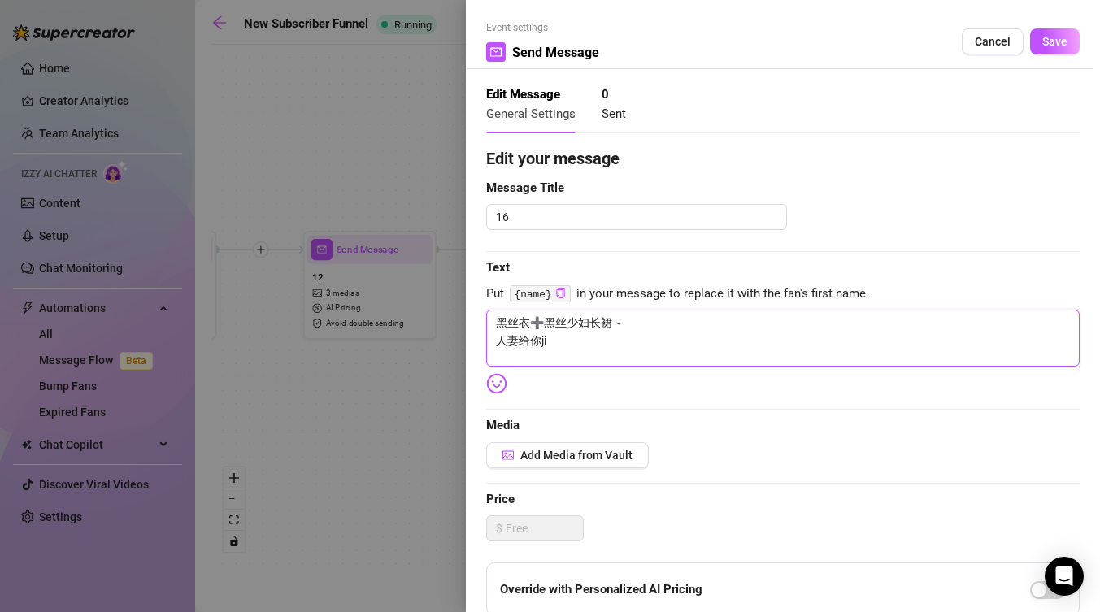
type textarea "黑丝衣➕黑丝少妇长裙～ 人妻给你ji z"
type textarea "黑丝衣➕黑丝少妇长裙～ 人妻给你ji zh"
type textarea "黑丝衣➕黑丝少妇长裙～ 人妻给你ji zhi"
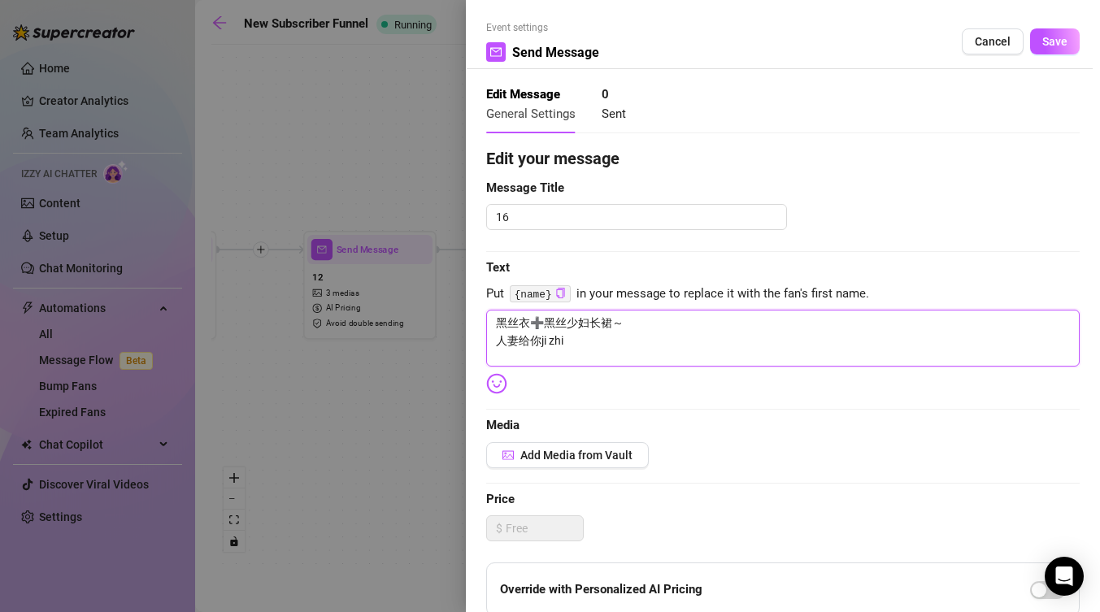
type textarea "黑丝衣➕黑丝少妇长裙～ 人妻给你ji zhi t"
type textarea "黑丝衣➕黑丝少妇长裙～ 人妻给你ji zhi ti"
type textarea "黑丝衣➕黑丝少妇长裙～ 人妻给你ji zhi ti y"
type textarea "黑丝衣➕黑丝少妇长裙～ 人妻给你ji zhi ti ya"
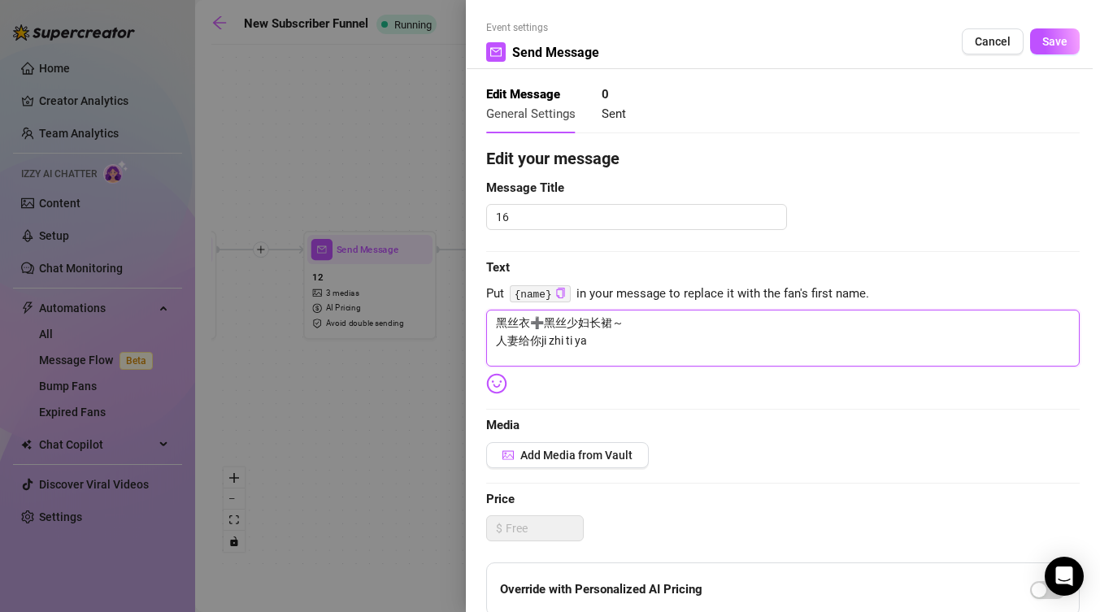
type textarea "黑丝衣➕黑丝少妇长裙～ 人妻给你ji zhi ti yan"
type textarea "黑丝衣➕黑丝少妇长裙～ 人妻给你极致体验"
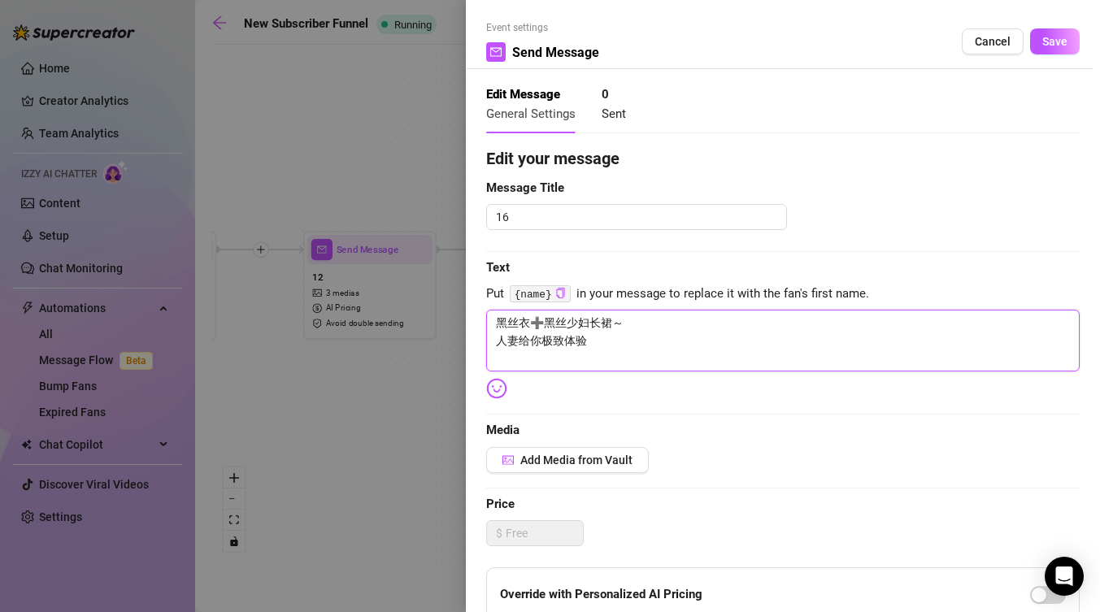
type textarea "黑丝衣➕黑丝少妇长裙～ 人妻给你极致体验"
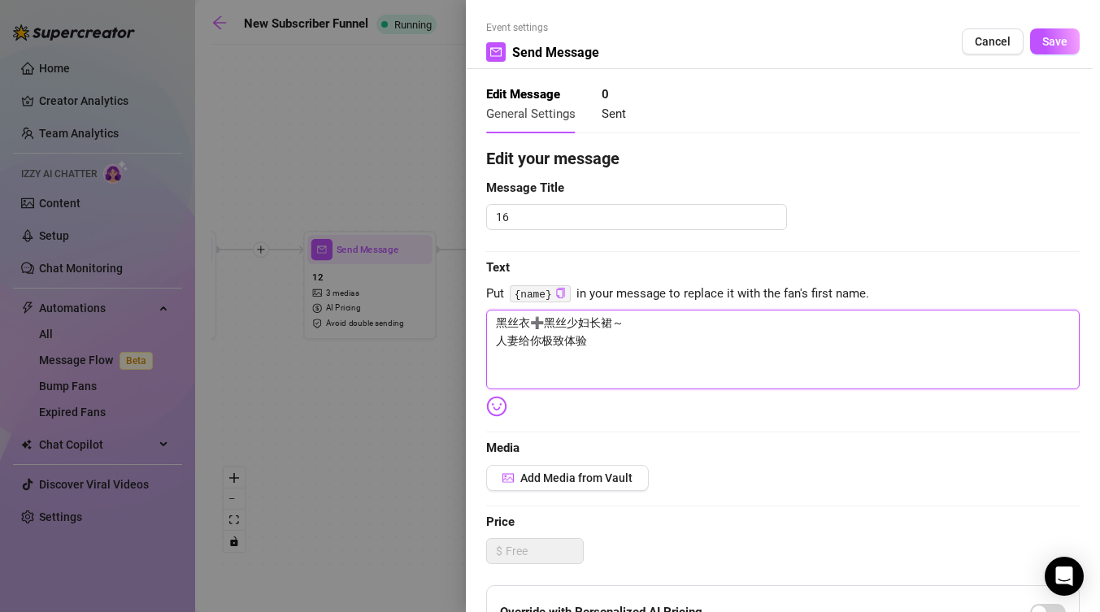
drag, startPoint x: 602, startPoint y: 350, endPoint x: 479, endPoint y: 310, distance: 129.1
click at [479, 310] on div "Event settings Send Message Cancel Save Edit Message General Settings 0 Sent Ed…" at bounding box center [783, 306] width 634 height 612
type textarea "黑丝衣➕黑丝少妇长裙～ 人妻给你极致体验"
click at [659, 363] on textarea "黑丝衣➕黑丝少妇长裙～ 人妻给你极致体验" at bounding box center [782, 350] width 593 height 80
paste textarea "Black silk top + black silk long skirt ~ Wife gives you the ultimate experience"
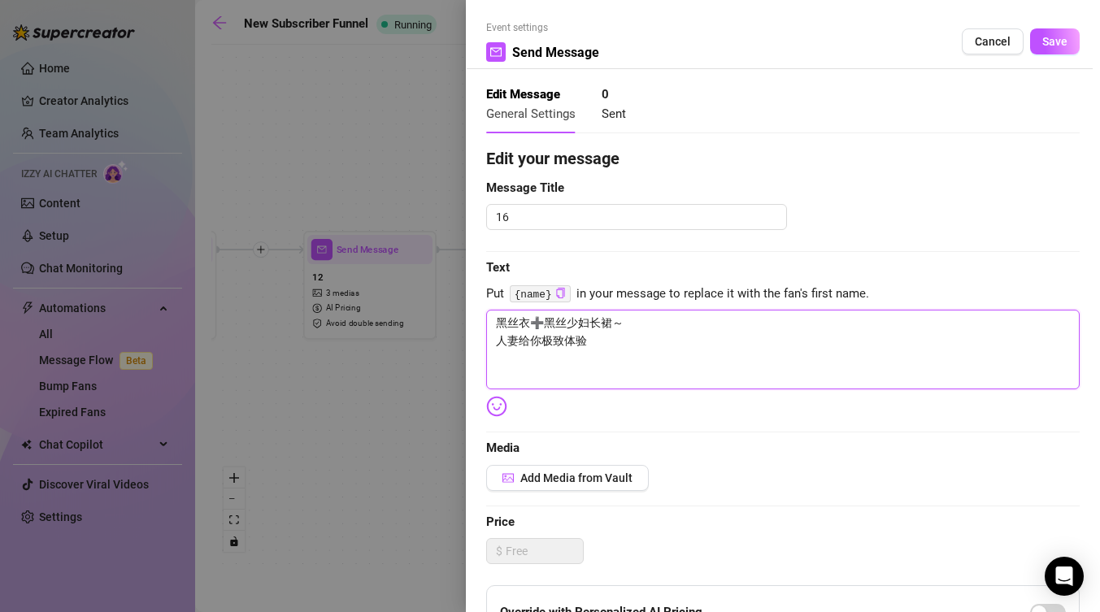
type textarea "黑丝衣➕黑丝少妇长裙～ 人妻给你极致体验 Black silk top + black silk long skirt ~ Wife gives you th…"
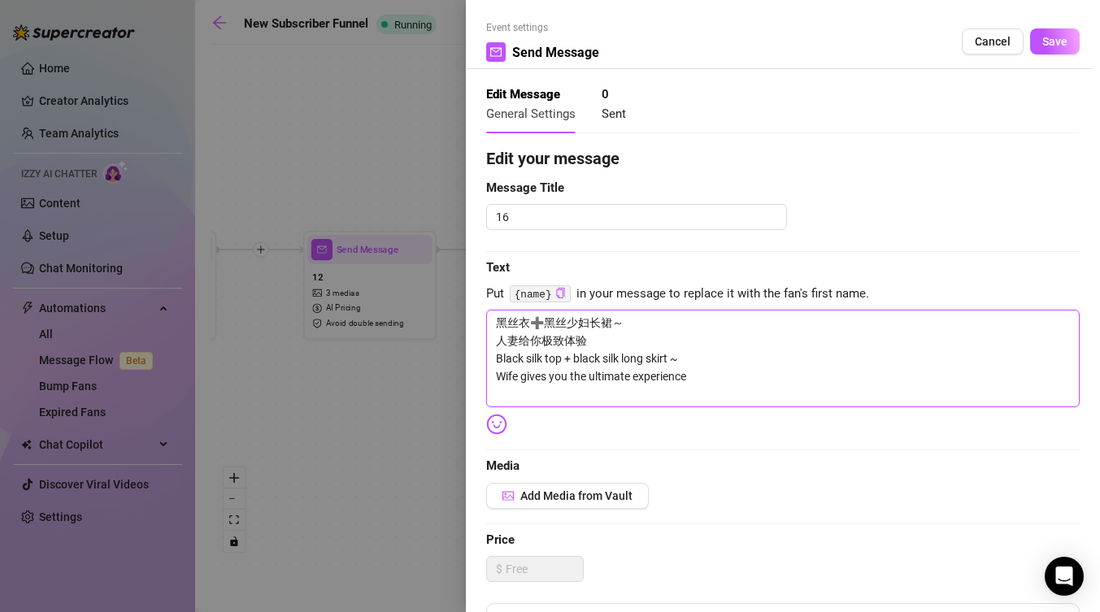
click at [629, 359] on textarea "黑丝衣➕黑丝少妇长裙～ 人妻给你极致体验 Black silk top + black silk long skirt ~ Wife gives you th…" at bounding box center [782, 359] width 593 height 98
type textarea "黑丝衣➕黑丝少妇长裙～ 人妻给你极致体验 Black silk top + black silk ong skirt ~ Wife gives you the…"
type textarea "黑丝衣➕黑丝少妇长裙～ 人妻给你极致体验 Black silk top + black silkong skirt ~ Wife gives you the …"
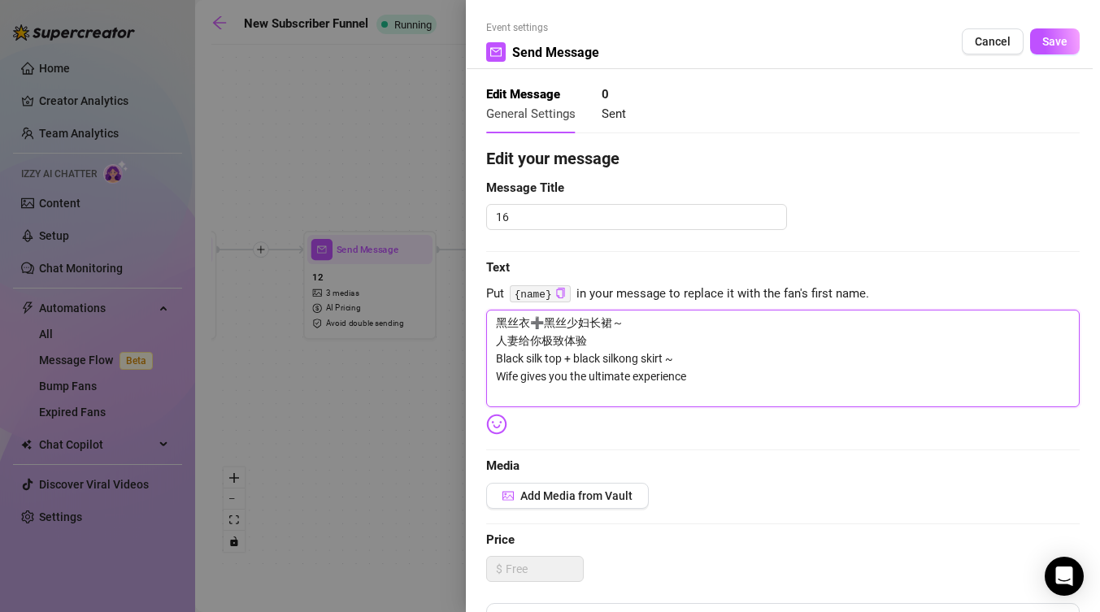
type textarea "黑丝衣➕黑丝少妇长裙～ 人妻给你极致体验 Black silk top + black silong skirt ~ Wife gives you the u…"
type textarea "黑丝衣➕黑丝少妇长裙～ 人妻给你极致体验 Black silk top + black siong skirt ~ Wife gives you the ul…"
type textarea "黑丝衣➕黑丝少妇长裙～ 人妻给你极致体验 Black silk top + black song skirt ~ Wife gives you the ult…"
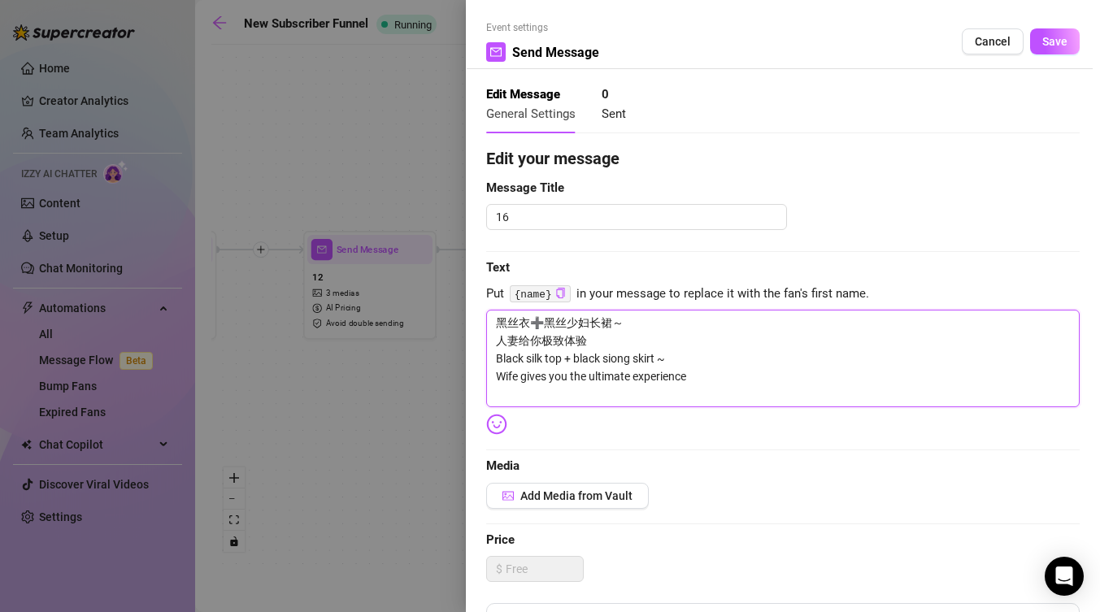
type textarea "黑丝衣➕黑丝少妇长裙～ 人妻给你极致体验 Black silk top + black song skirt ~ Wife gives you the ult…"
type textarea "黑丝衣➕黑丝少妇长裙～ 人妻给你极致体验 Black silk top + black ong skirt ~ Wife gives you the ulti…"
type textarea "黑丝衣➕黑丝少妇长裙～ 人妻给你极致体验 Black silk top + black song skirt ~ Wife gives you the ult…"
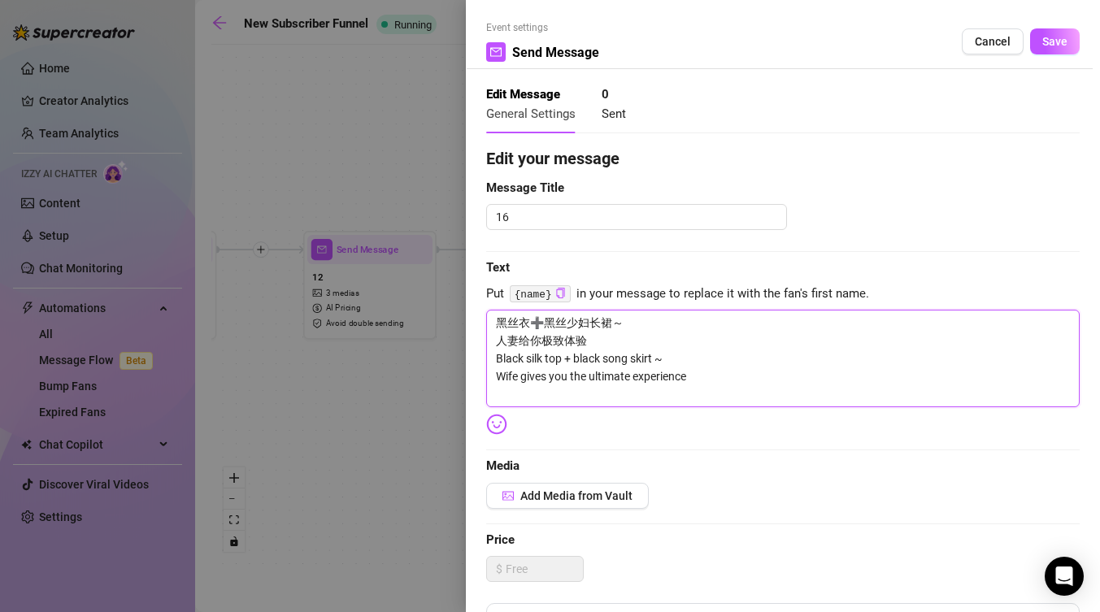
type textarea "黑丝衣➕黑丝少妇长裙～ 人妻给你极致体验 Black silk top + black siong skirt ~ Wife gives you the ul…"
type textarea "黑丝衣➕黑丝少妇长裙～ 人妻给你极致体验 Black silk top + black si long skirt ~ Wife gives you the …"
drag, startPoint x: 547, startPoint y: 359, endPoint x: 561, endPoint y: 361, distance: 13.9
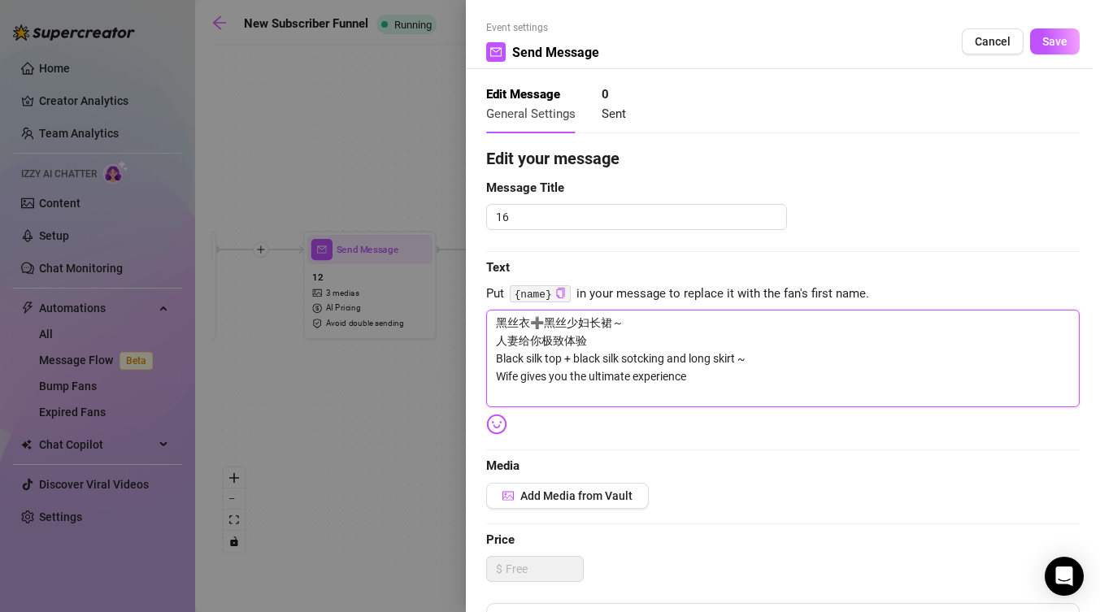
click at [561, 361] on textarea "黑丝衣➕黑丝少妇长裙～ 人妻给你极致体验 Black silk top + black silk sotcking and long skirt ~ Wife…" at bounding box center [782, 359] width 593 height 98
drag, startPoint x: 529, startPoint y: 359, endPoint x: 561, endPoint y: 361, distance: 31.7
click at [561, 361] on textarea "黑丝衣➕黑丝少妇长裙～ 人妻给你极致体验 Black silk top + black silk sotcking and long skirt ~ Wife…" at bounding box center [782, 359] width 593 height 98
drag, startPoint x: 589, startPoint y: 359, endPoint x: 628, endPoint y: 359, distance: 38.2
click at [628, 359] on textarea "黑丝衣➕黑丝少妇长裙～ 人妻给你极致体验 Black + black silk sotcking and long skirt ~ Wife gives yo…" at bounding box center [782, 359] width 593 height 98
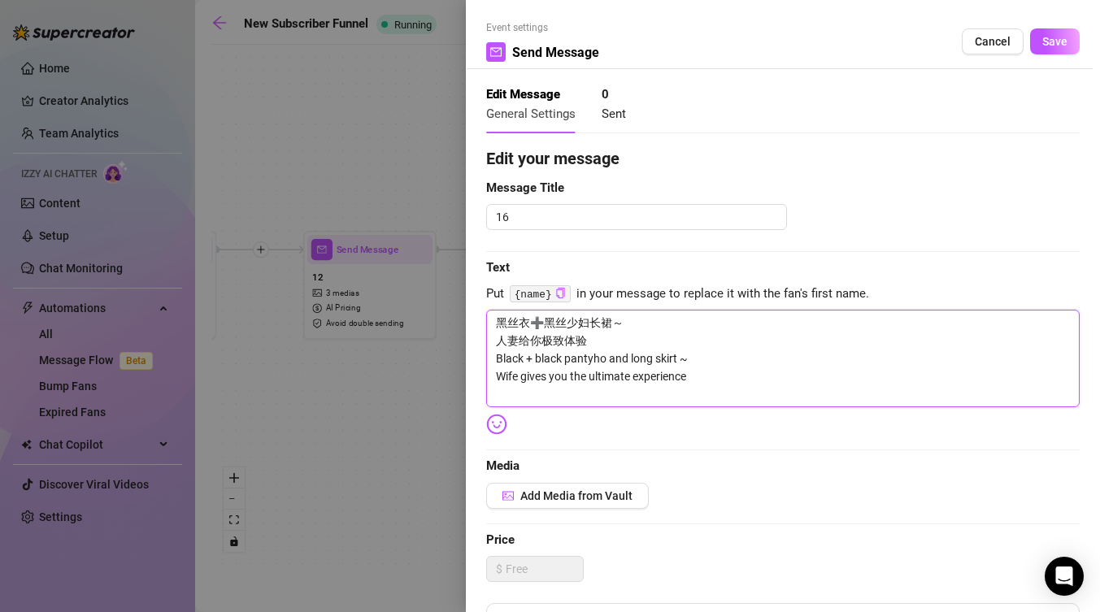
click at [606, 368] on textarea "黑丝衣➕黑丝少妇长裙～ 人妻给你极致体验 Black + black pantyho and long skirt ~ Wife gives you the …" at bounding box center [782, 359] width 593 height 98
click at [606, 363] on textarea "黑丝衣➕黑丝少妇长裙～ 人妻给你极致体验 Black + black pantyho and long skirt ~ Wife gives you the …" at bounding box center [782, 359] width 593 height 98
click at [520, 360] on textarea "黑丝衣➕黑丝少妇长裙～ 人妻给你极致体验 Black + black pantyhose and long skirt ~ Wife gives you th…" at bounding box center [782, 359] width 593 height 98
click at [518, 356] on textarea "黑丝衣➕黑丝少妇长裙～ 人妻给你极致体验 Black + black pantyhose and long skirt ~ Wife gives you th…" at bounding box center [782, 359] width 593 height 98
click at [524, 363] on textarea "黑丝衣➕黑丝少妇长裙～ 人妻给你极致体验 Black + black pantyhose and long skirt ~ Wife gives you th…" at bounding box center [782, 359] width 593 height 98
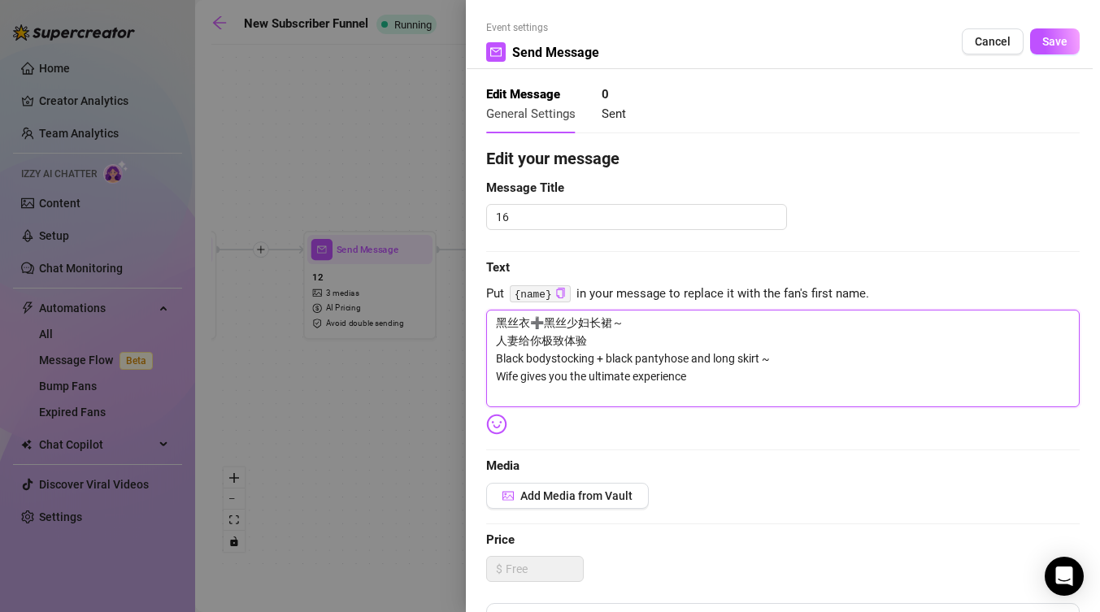
click at [715, 385] on textarea "黑丝衣➕黑丝少妇长裙～ 人妻给你极致体验 Black bodystocking + black pantyhose and long skirt ~ Wife…" at bounding box center [782, 359] width 593 height 98
click at [711, 378] on textarea "黑丝衣➕黑丝少妇长裙～ 人妻给你极致体验 Black bodystocking + black pantyhose and long skirt ~ Wife…" at bounding box center [782, 359] width 593 height 98
click at [501, 376] on textarea "黑丝衣➕黑丝少妇长裙～ 人妻给你极致体验 Black bodystocking + black pantyhose and long skirt ~ Wife…" at bounding box center [782, 359] width 593 height 98
click at [496, 376] on textarea "黑丝衣➕黑丝少妇长裙～ 人妻给你极致体验 Black bodystocking + black pantyhose and long skirt ~ Wife…" at bounding box center [782, 359] width 593 height 98
drag, startPoint x: 499, startPoint y: 372, endPoint x: 733, endPoint y: 372, distance: 234.1
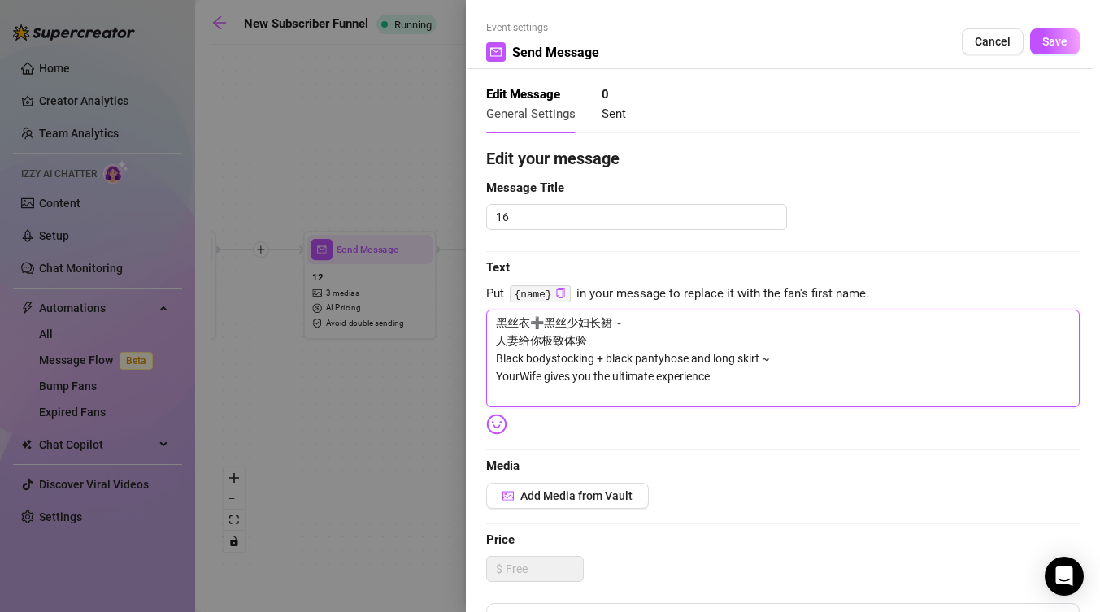
click at [733, 372] on textarea "黑丝衣➕黑丝少妇长裙～ 人妻给你极致体验 Black bodystocking + black pantyhose and long skirt ~ Your…" at bounding box center [782, 359] width 593 height 98
click at [544, 379] on textarea "黑丝衣➕黑丝少妇长裙～ 人妻给你极致体验 Black bodystocking + black pantyhose and long skirt ~ Your…" at bounding box center [782, 359] width 593 height 98
drag, startPoint x: 644, startPoint y: 373, endPoint x: 474, endPoint y: 363, distance: 170.2
click at [474, 363] on div "Event settings Send Message Cancel Save Edit Message General Settings 0 Sent Ed…" at bounding box center [783, 306] width 634 height 612
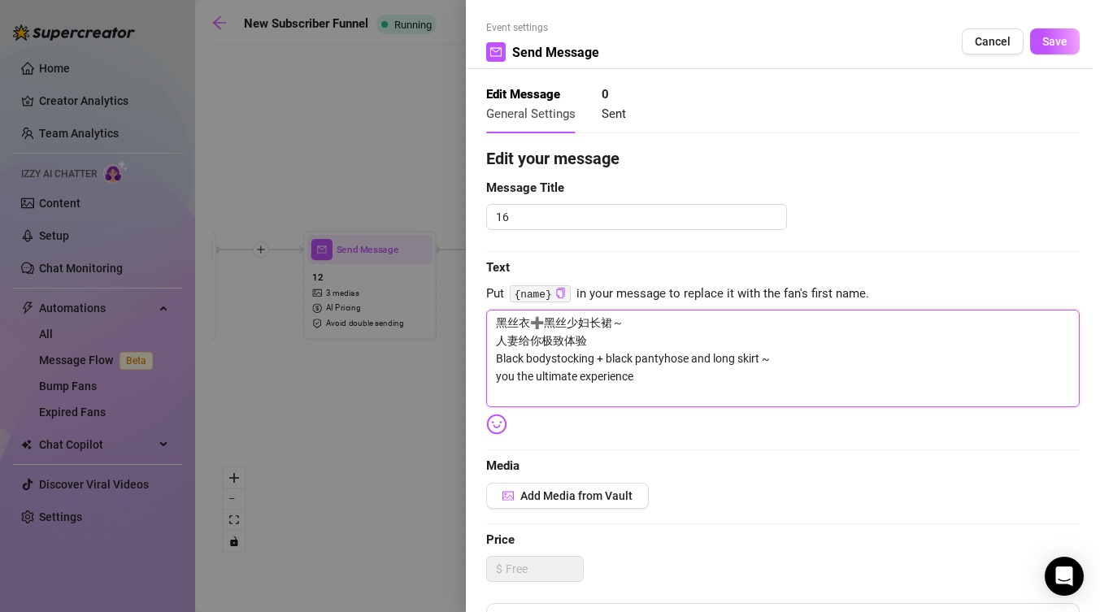
click at [635, 380] on textarea "黑丝衣➕黑丝少妇长裙～ 人妻给你极致体验 Black bodystocking + black pantyhose and long skirt ~ you …" at bounding box center [782, 359] width 593 height 98
drag, startPoint x: 664, startPoint y: 380, endPoint x: 493, endPoint y: 376, distance: 170.8
click at [493, 376] on textarea "黑丝衣➕黑丝少妇长裙～ 人妻给你极致体验 Black bodystocking + black pantyhose and long skirt ~ you …" at bounding box center [782, 359] width 593 height 98
click at [574, 392] on textarea "黑丝衣➕黑丝少妇长裙～ 人妻给你极致体验 Black bodystocking + black pantyhose and long skirt ~ 20 m…" at bounding box center [782, 359] width 593 height 98
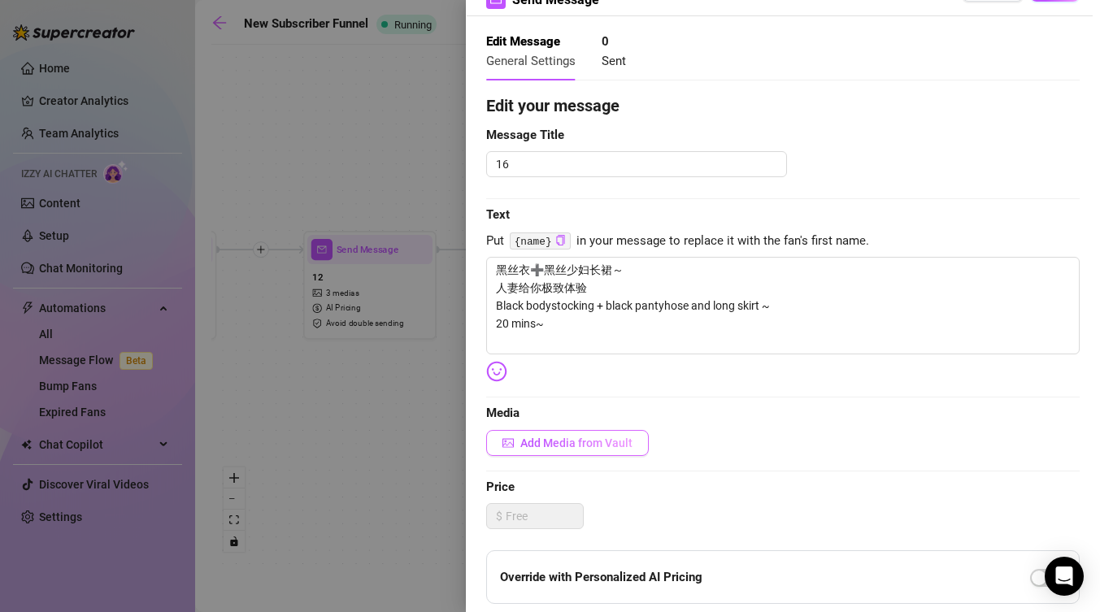
click at [599, 441] on span "Add Media from Vault" at bounding box center [576, 443] width 112 height 13
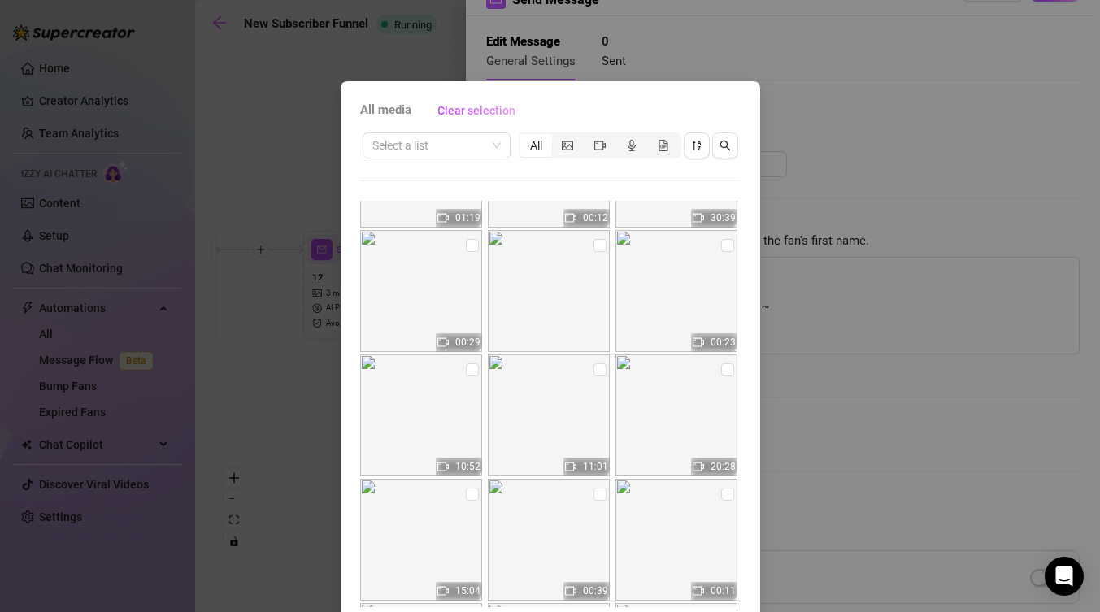
scroll to position [334, 0]
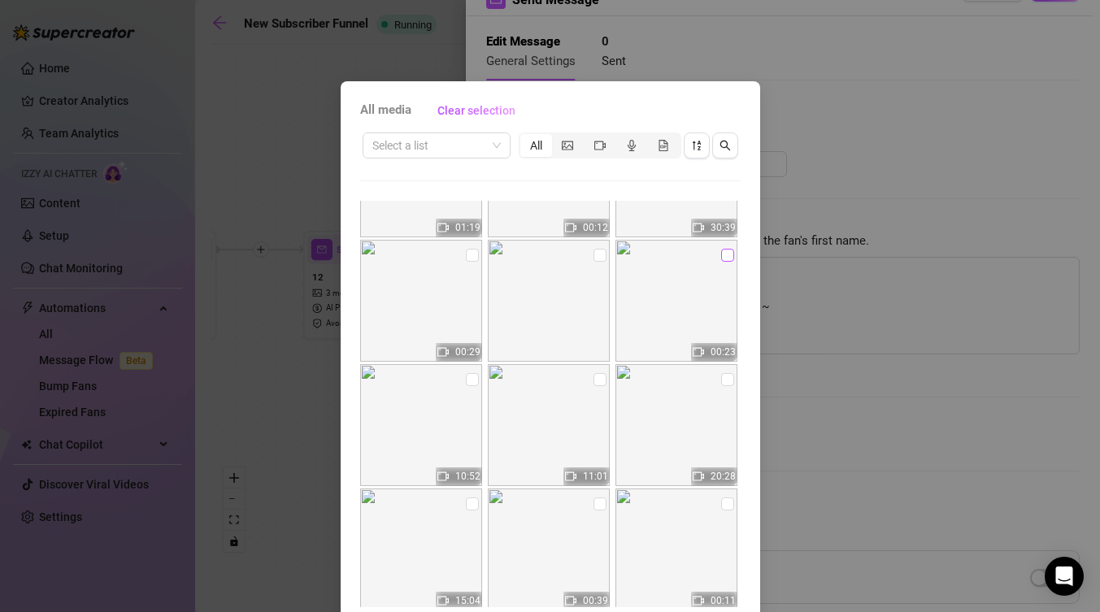
click at [725, 251] on input "checkbox" at bounding box center [727, 255] width 13 height 13
click at [467, 386] on label at bounding box center [472, 380] width 13 height 18
click at [467, 386] on input "checkbox" at bounding box center [472, 379] width 13 height 13
click at [469, 383] on input "checkbox" at bounding box center [472, 379] width 13 height 13
click at [595, 378] on input "checkbox" at bounding box center [599, 379] width 13 height 13
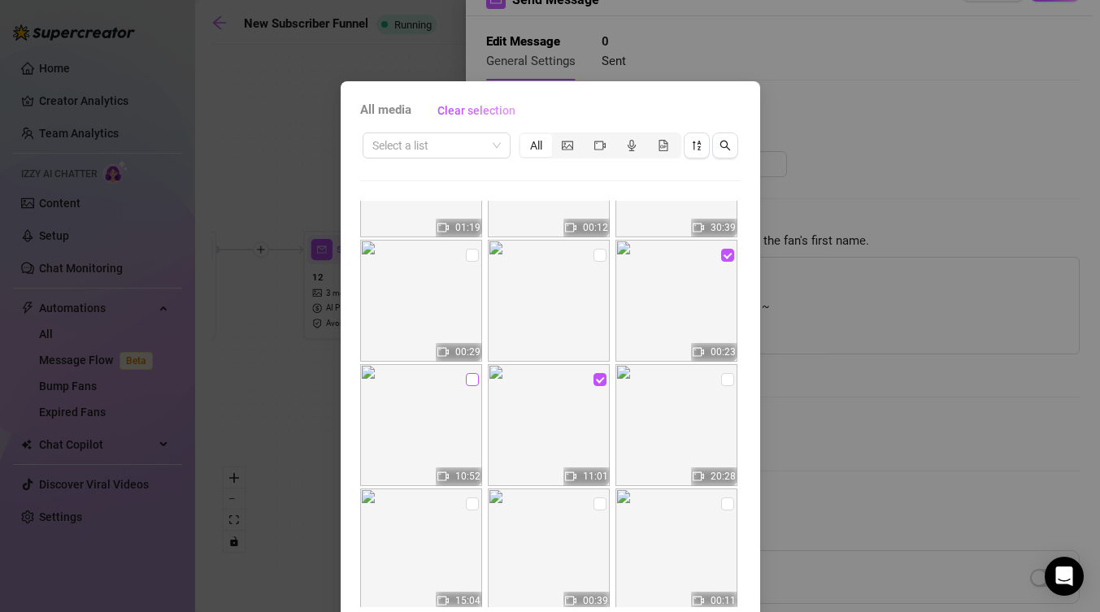
click at [476, 378] on input "checkbox" at bounding box center [472, 379] width 13 height 13
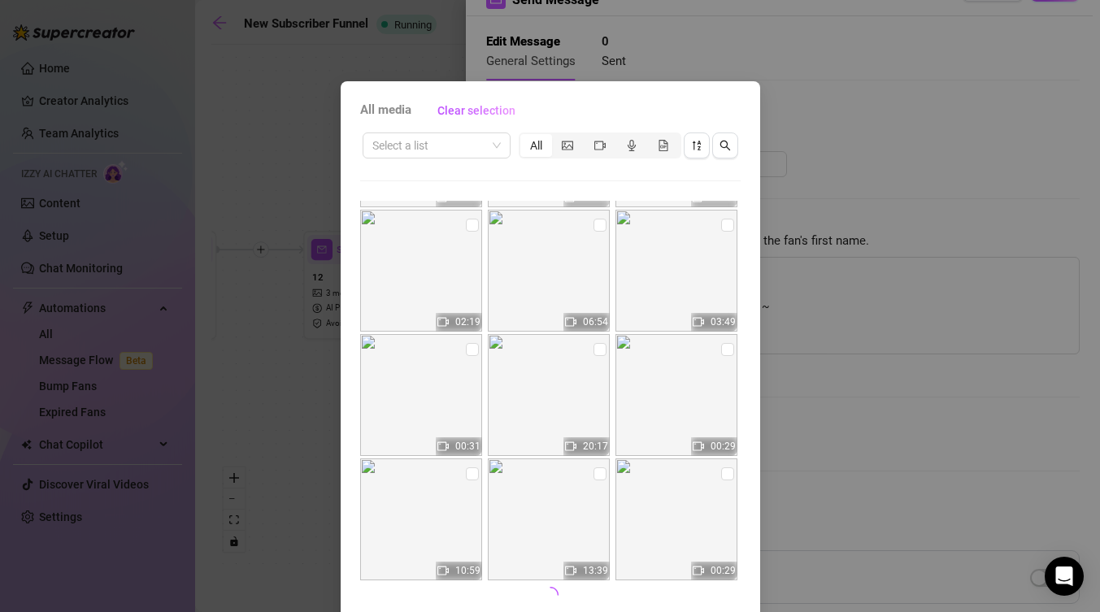
scroll to position [67, 0]
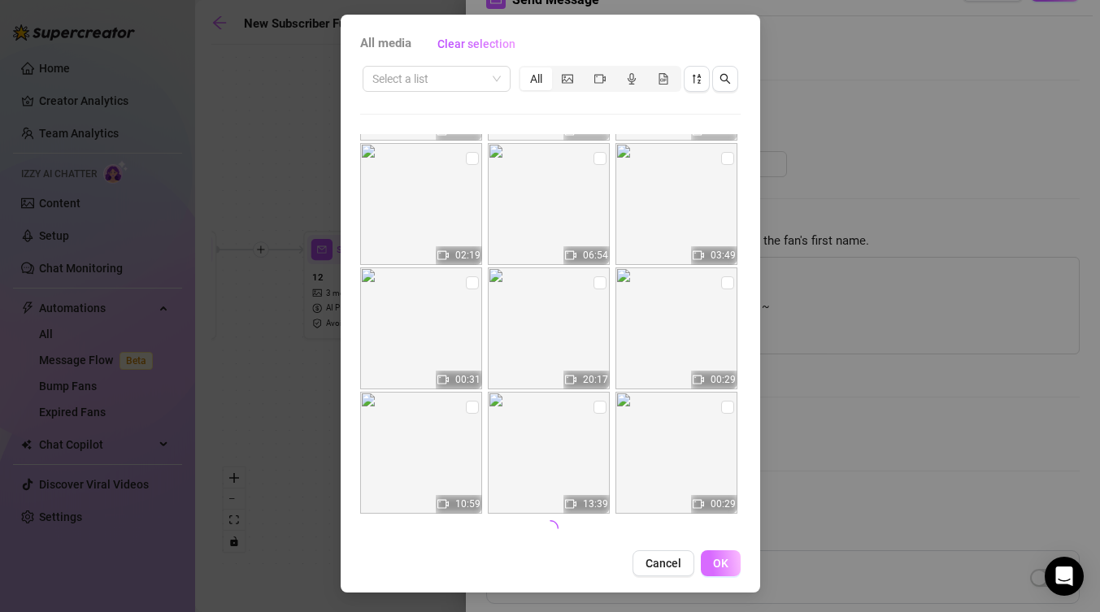
click at [724, 572] on button "OK" at bounding box center [721, 563] width 40 height 26
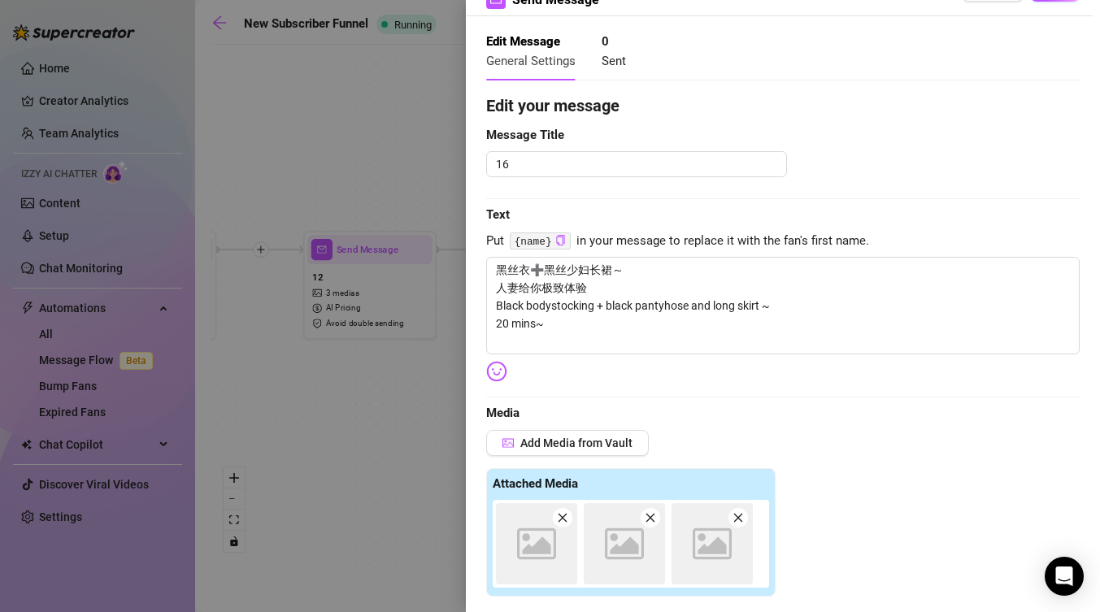
scroll to position [410, 0]
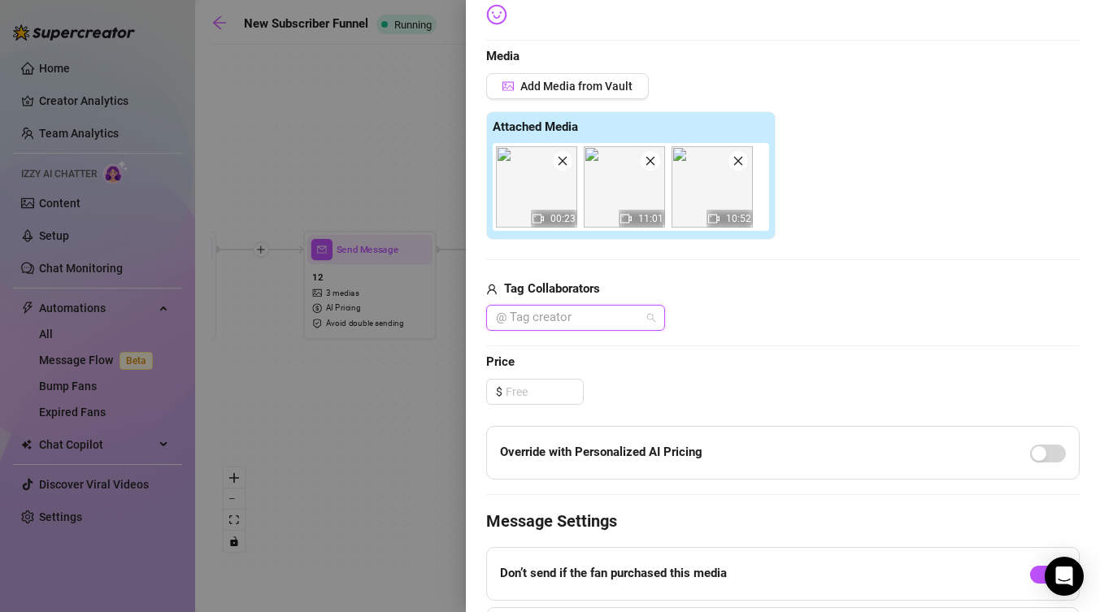
click at [613, 315] on div at bounding box center [566, 317] width 155 height 23
click at [637, 345] on div "[PERSON_NAME]" at bounding box center [575, 350] width 153 height 18
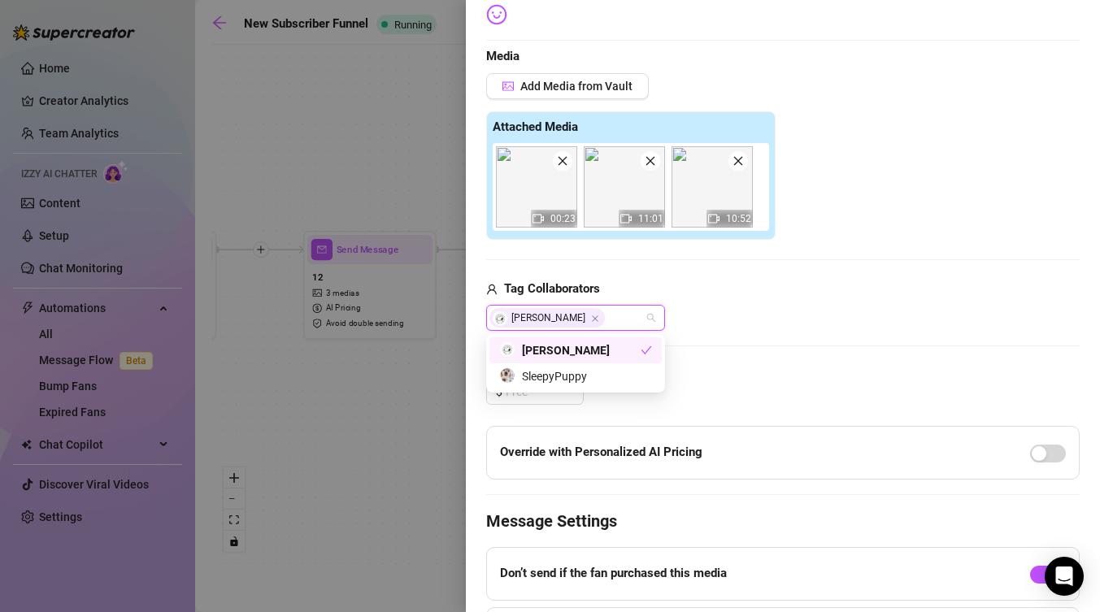
click at [654, 348] on div "[PERSON_NAME]" at bounding box center [575, 350] width 172 height 26
click at [634, 359] on div "[PERSON_NAME]" at bounding box center [575, 350] width 153 height 18
click at [634, 359] on div "[PERSON_NAME]" at bounding box center [569, 350] width 141 height 18
click at [652, 357] on div "[PERSON_NAME]" at bounding box center [575, 350] width 172 height 26
click at [718, 342] on div "Edit your message Message Title 16 Text Put {name} in your message to replace i…" at bounding box center [782, 229] width 593 height 985
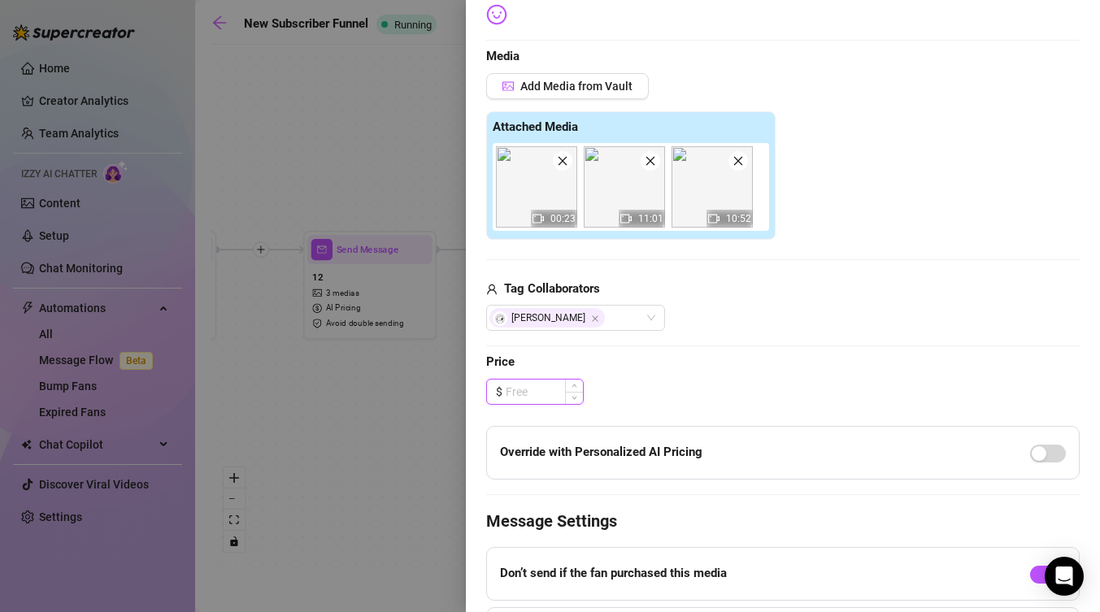
click at [563, 391] on input at bounding box center [544, 392] width 77 height 24
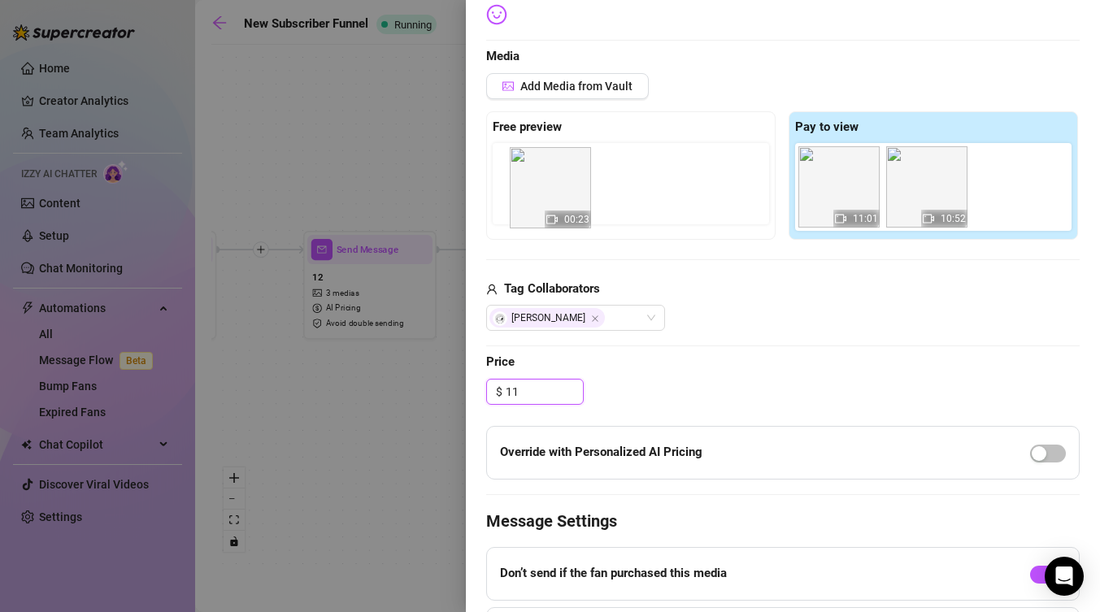
drag, startPoint x: 855, startPoint y: 191, endPoint x: 561, endPoint y: 191, distance: 294.3
click at [561, 191] on div "Free preview Pay to view 00:23 11:01 10:52" at bounding box center [782, 175] width 593 height 128
drag, startPoint x: 840, startPoint y: 210, endPoint x: 529, endPoint y: 198, distance: 310.8
click at [529, 198] on div "Free preview Pay to view 00:23 11:01 10:52" at bounding box center [782, 175] width 593 height 128
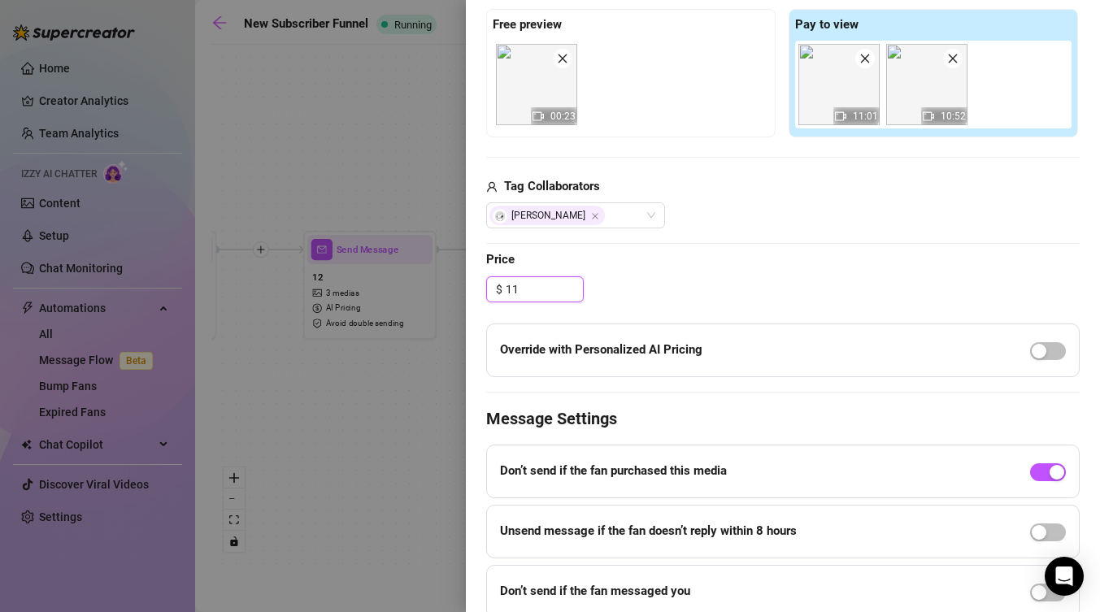
scroll to position [561, 0]
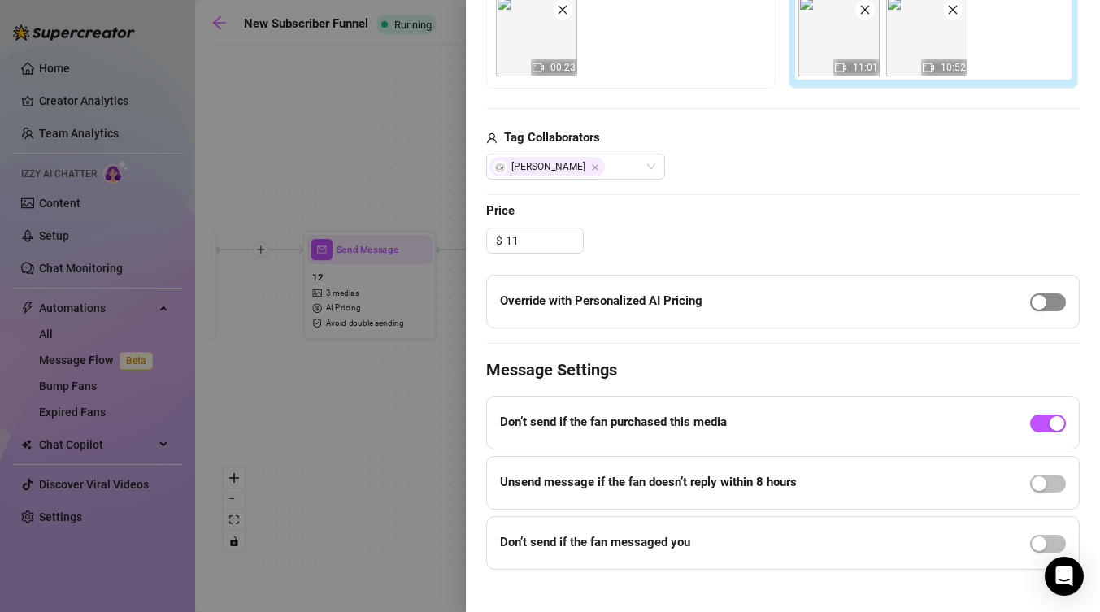
click at [1035, 306] on div "button" at bounding box center [1039, 302] width 15 height 15
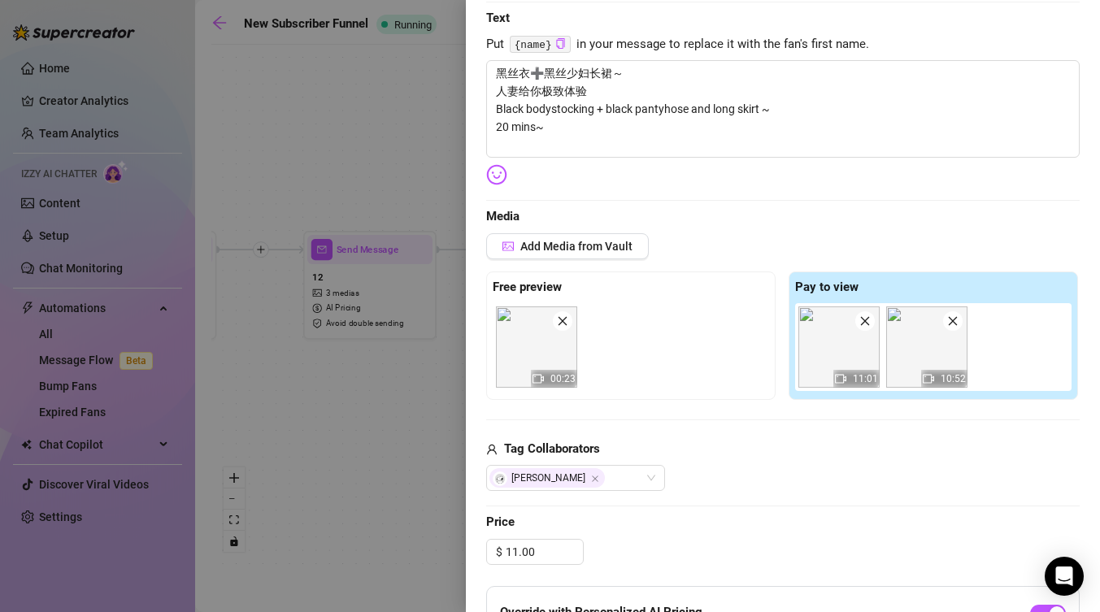
scroll to position [0, 0]
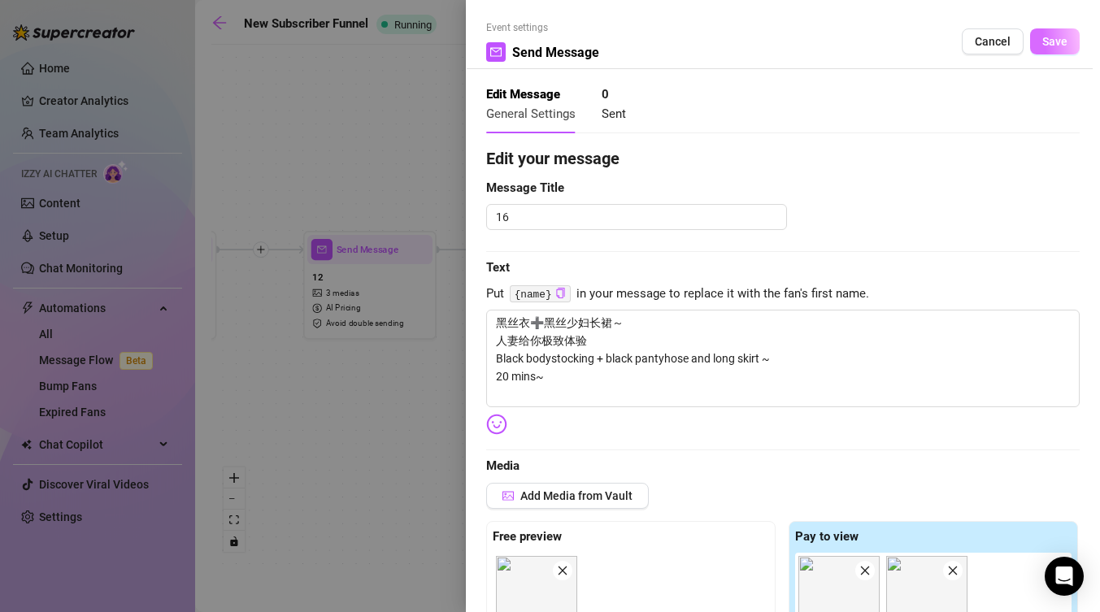
click at [1064, 28] on button "Save" at bounding box center [1055, 41] width 50 height 26
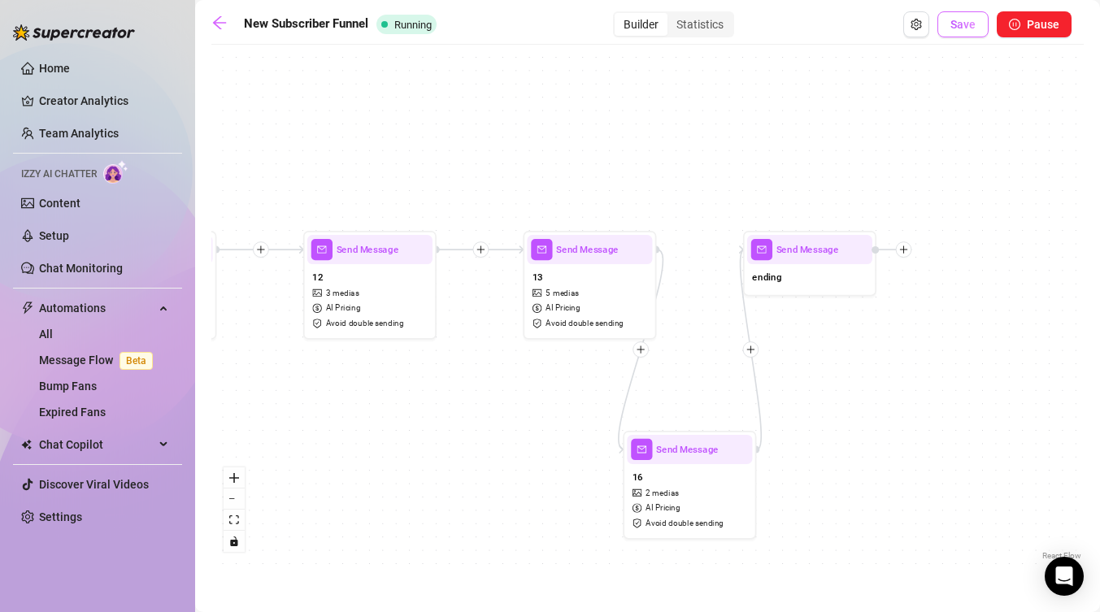
click at [951, 18] on span "Save" at bounding box center [962, 24] width 25 height 13
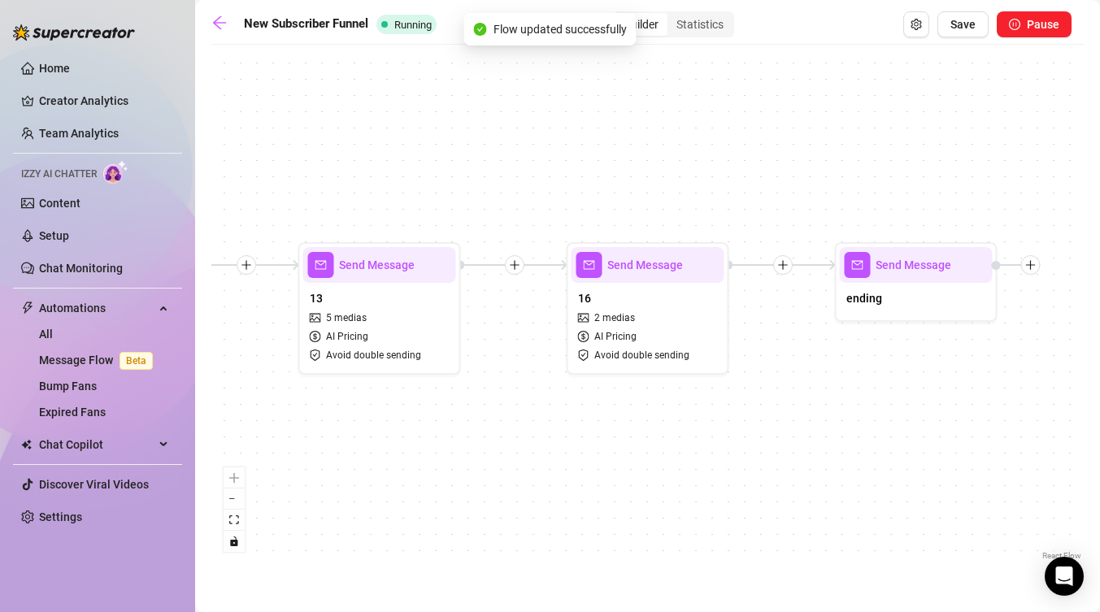
click at [951, 18] on span "Save" at bounding box center [962, 24] width 25 height 13
